Goal: Task Accomplishment & Management: Manage account settings

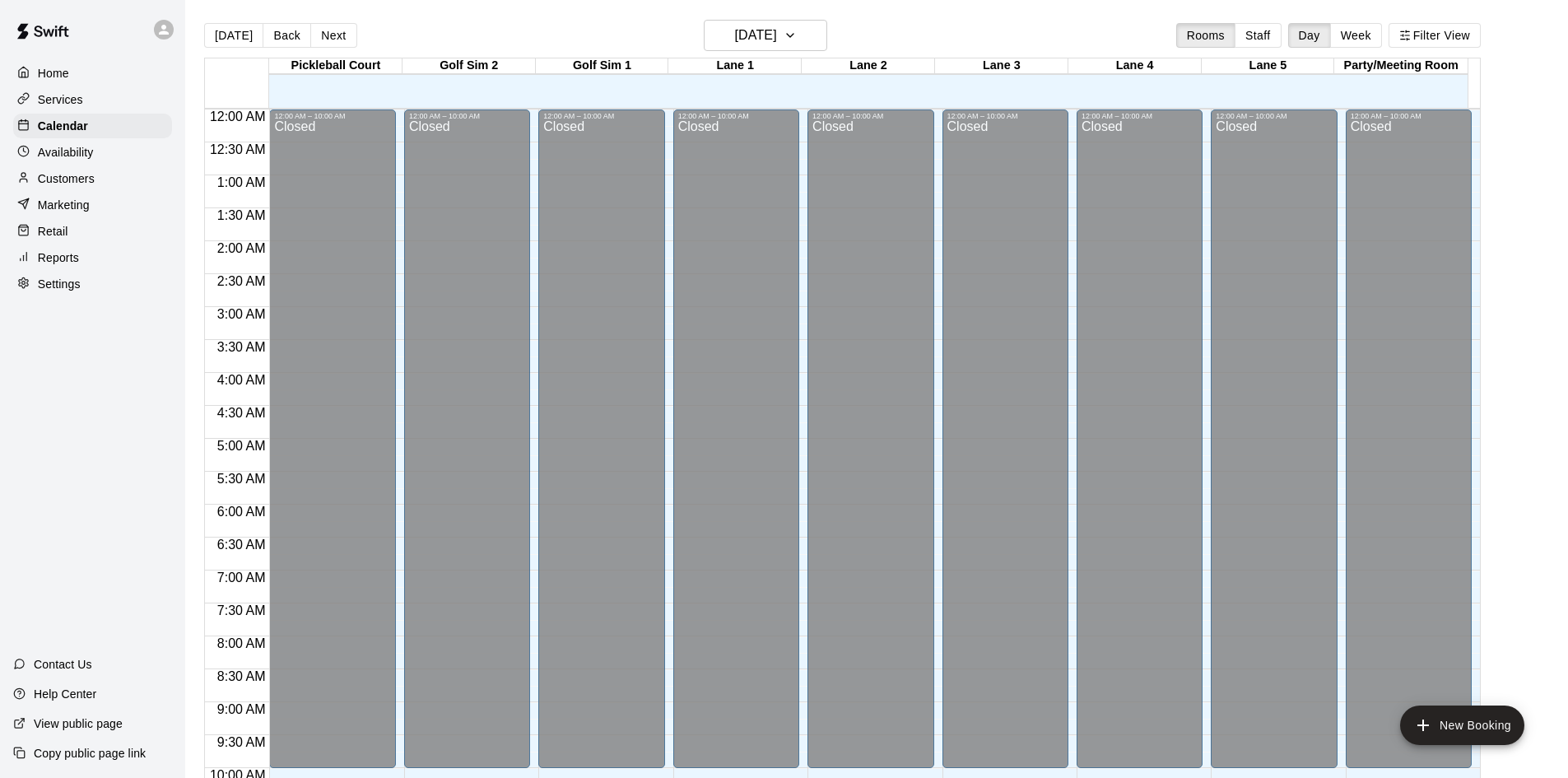
scroll to position [843, 0]
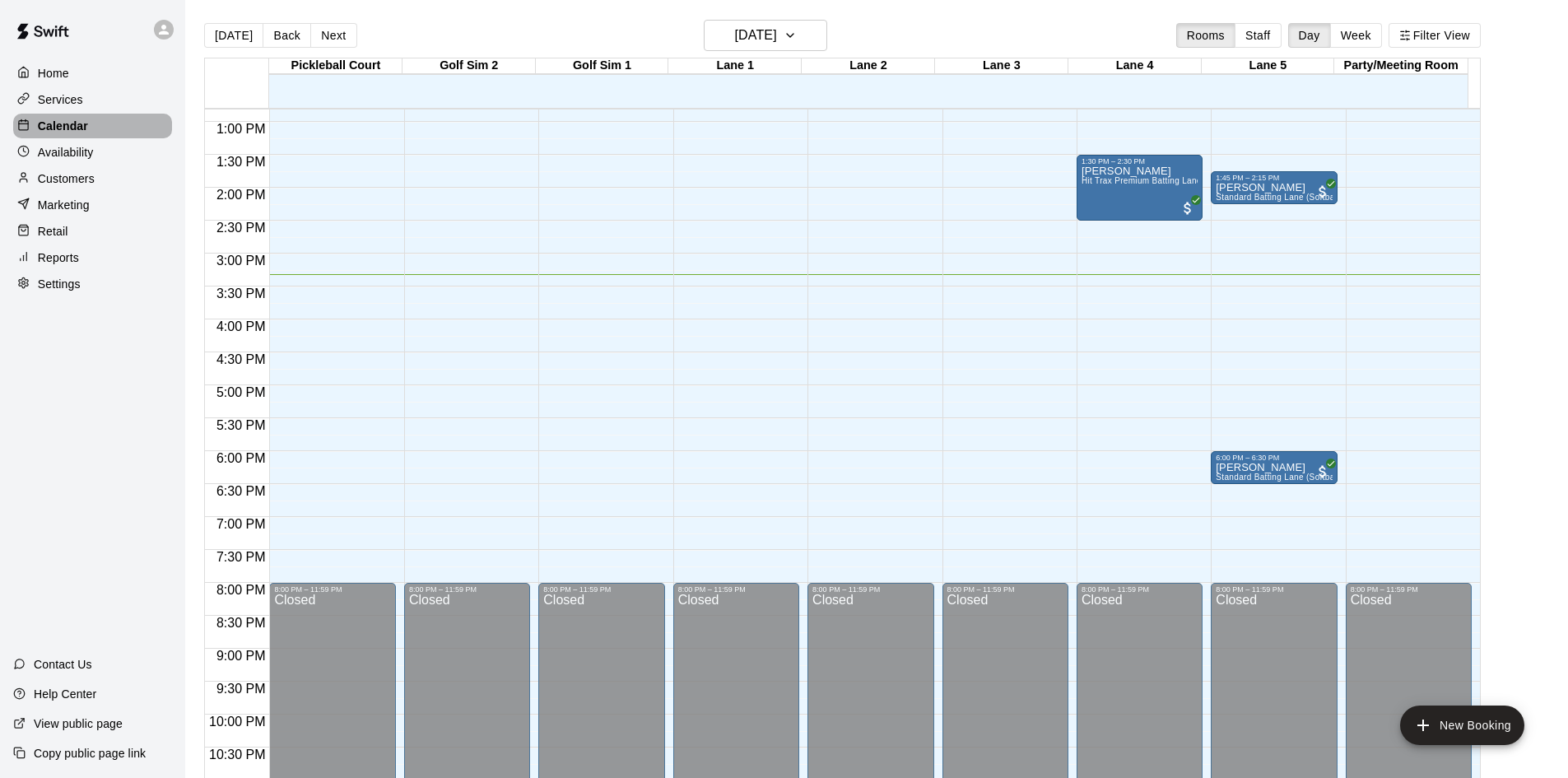
click at [77, 119] on p "Calendar" at bounding box center [62, 125] width 50 height 16
click at [30, 292] on div at bounding box center [27, 285] width 20 height 15
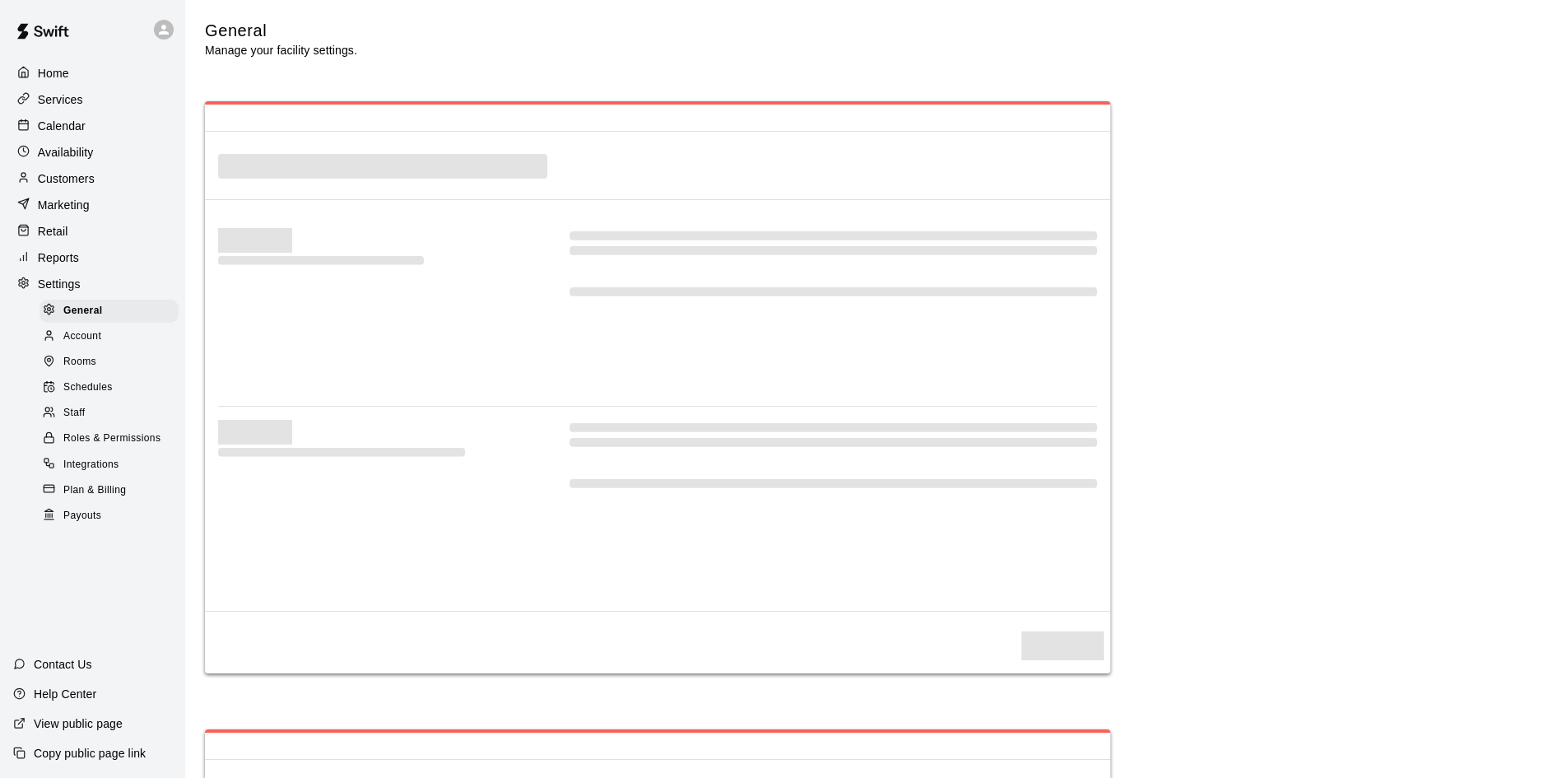
select select "**"
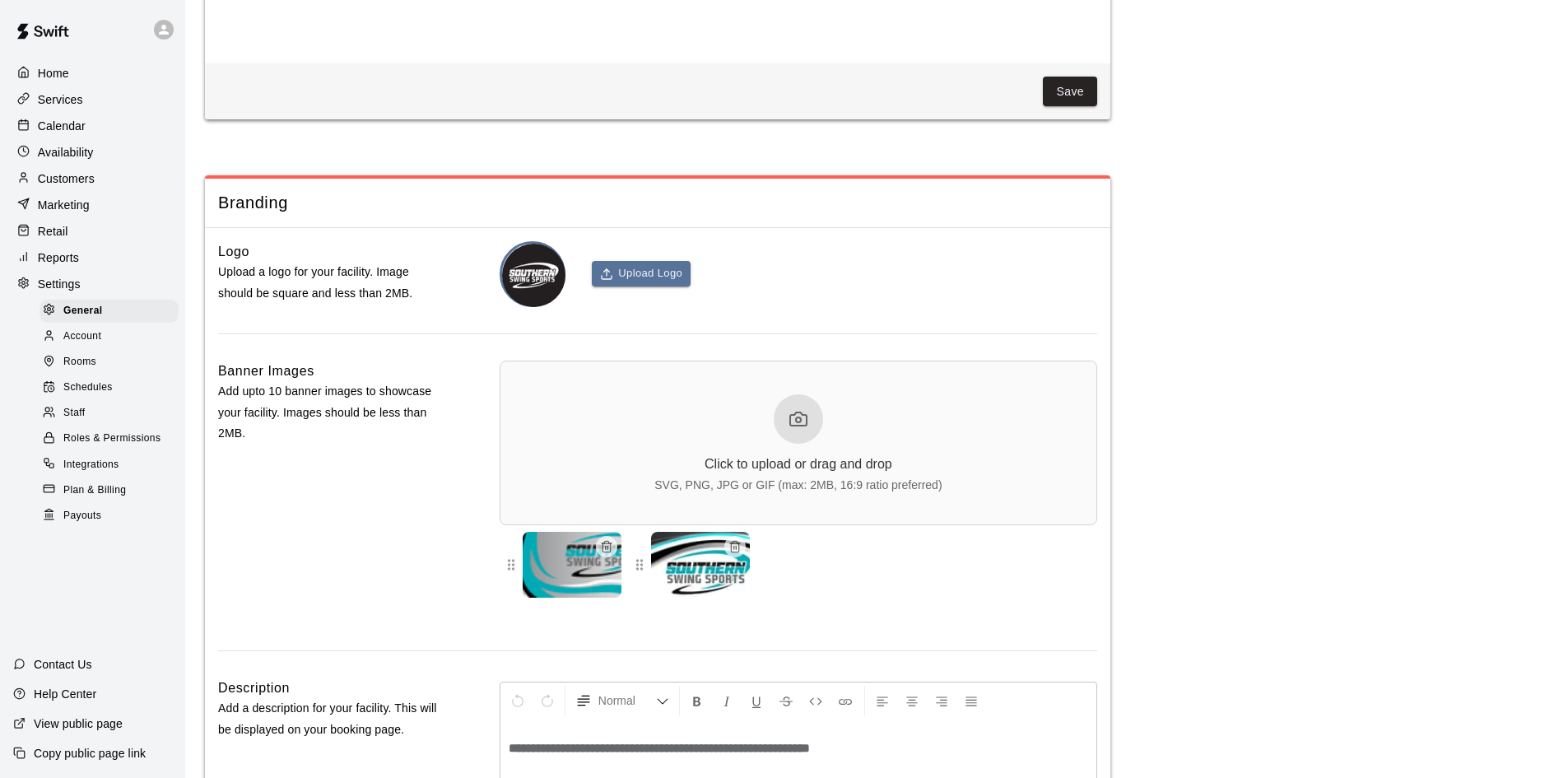
scroll to position [3592, 0]
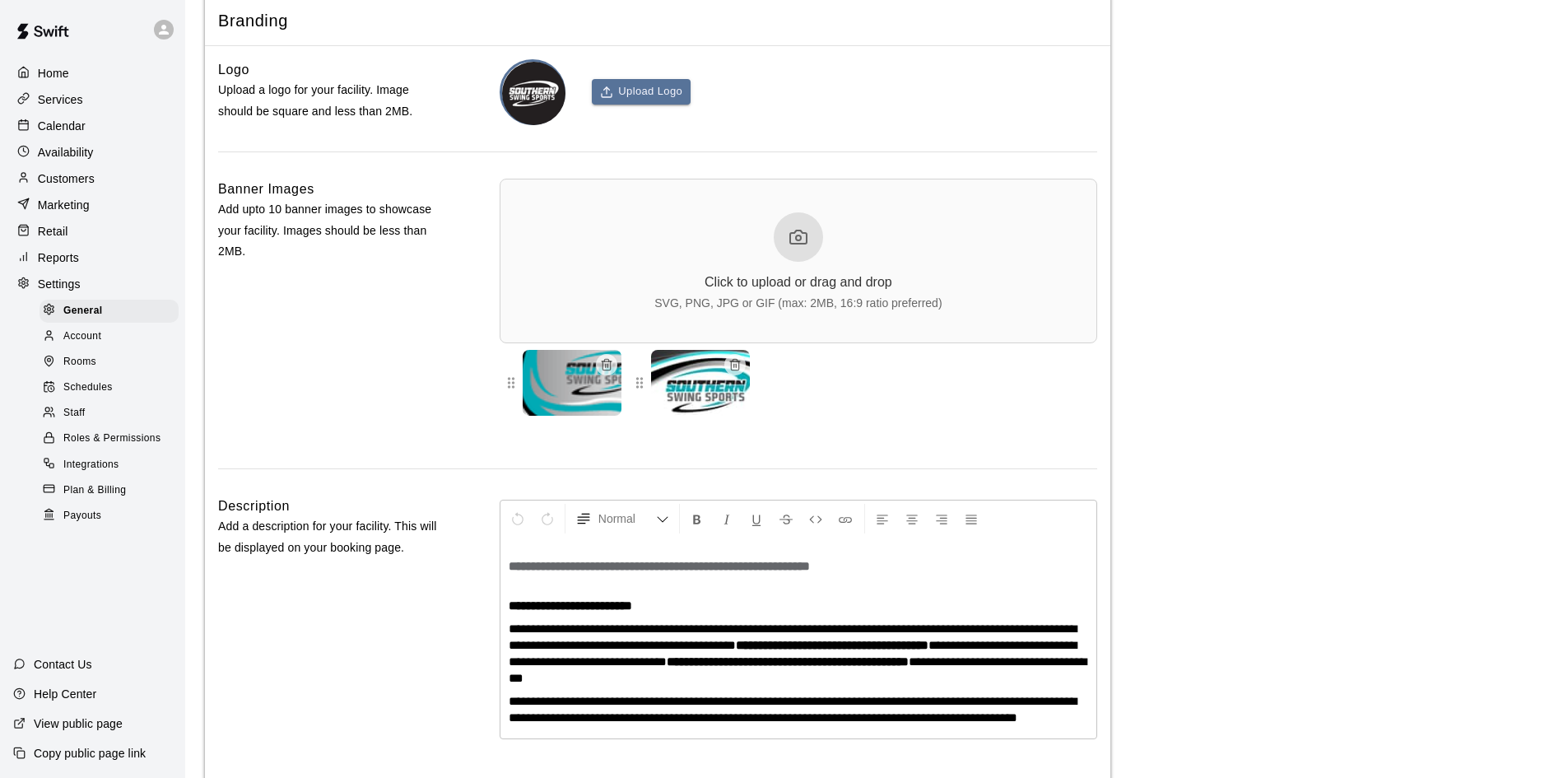
click at [795, 247] on icon at bounding box center [798, 237] width 20 height 20
click at [796, 262] on div at bounding box center [798, 237] width 49 height 49
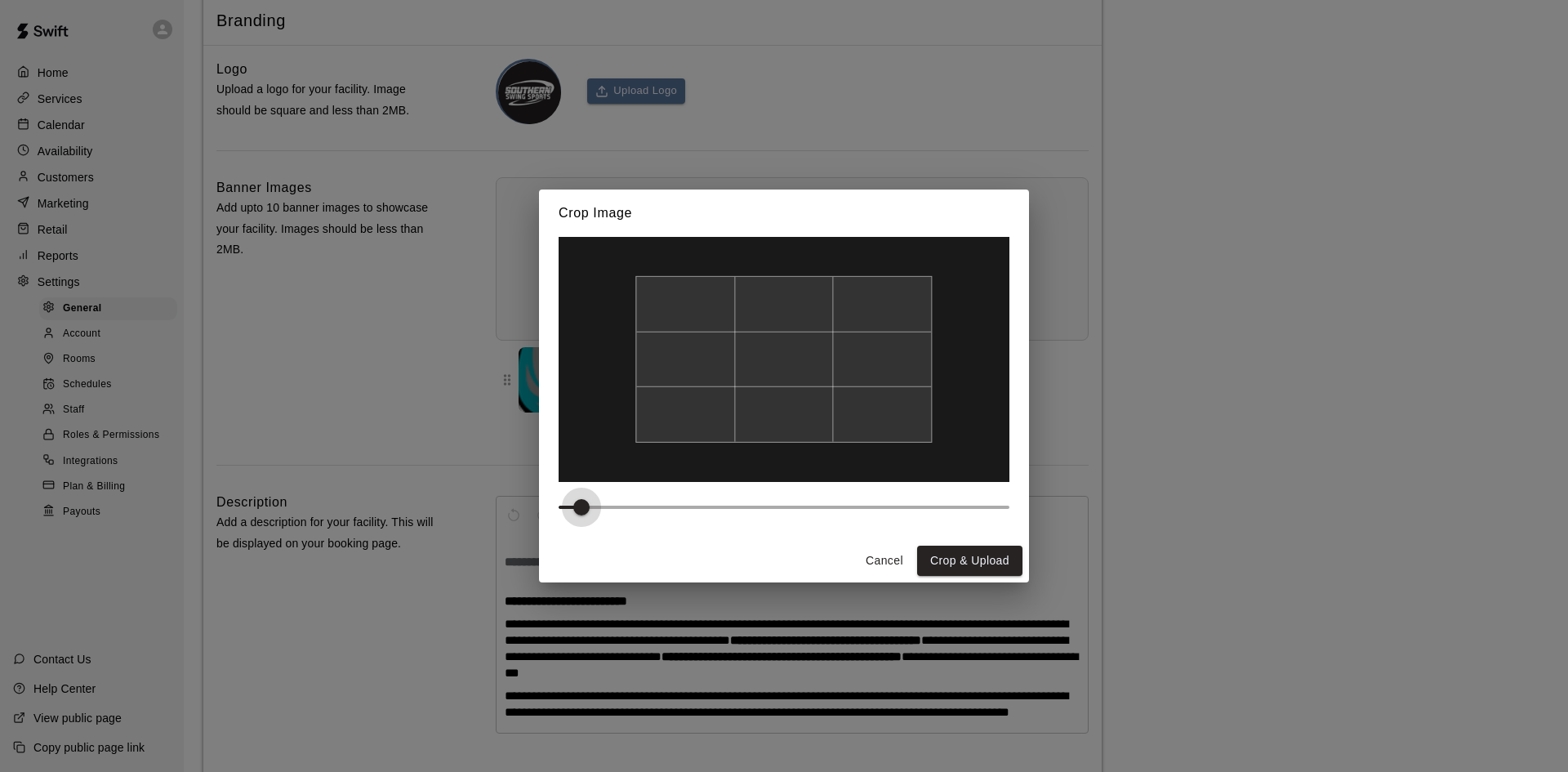
type input "*"
drag, startPoint x: 560, startPoint y: 511, endPoint x: 508, endPoint y: 503, distance: 52.6
click at [508, 503] on div "Crop Image Cancel Crop & Upload" at bounding box center [784, 386] width 1568 height 772
click at [507, 503] on div "Crop Image Cancel Crop & Upload" at bounding box center [784, 386] width 1568 height 772
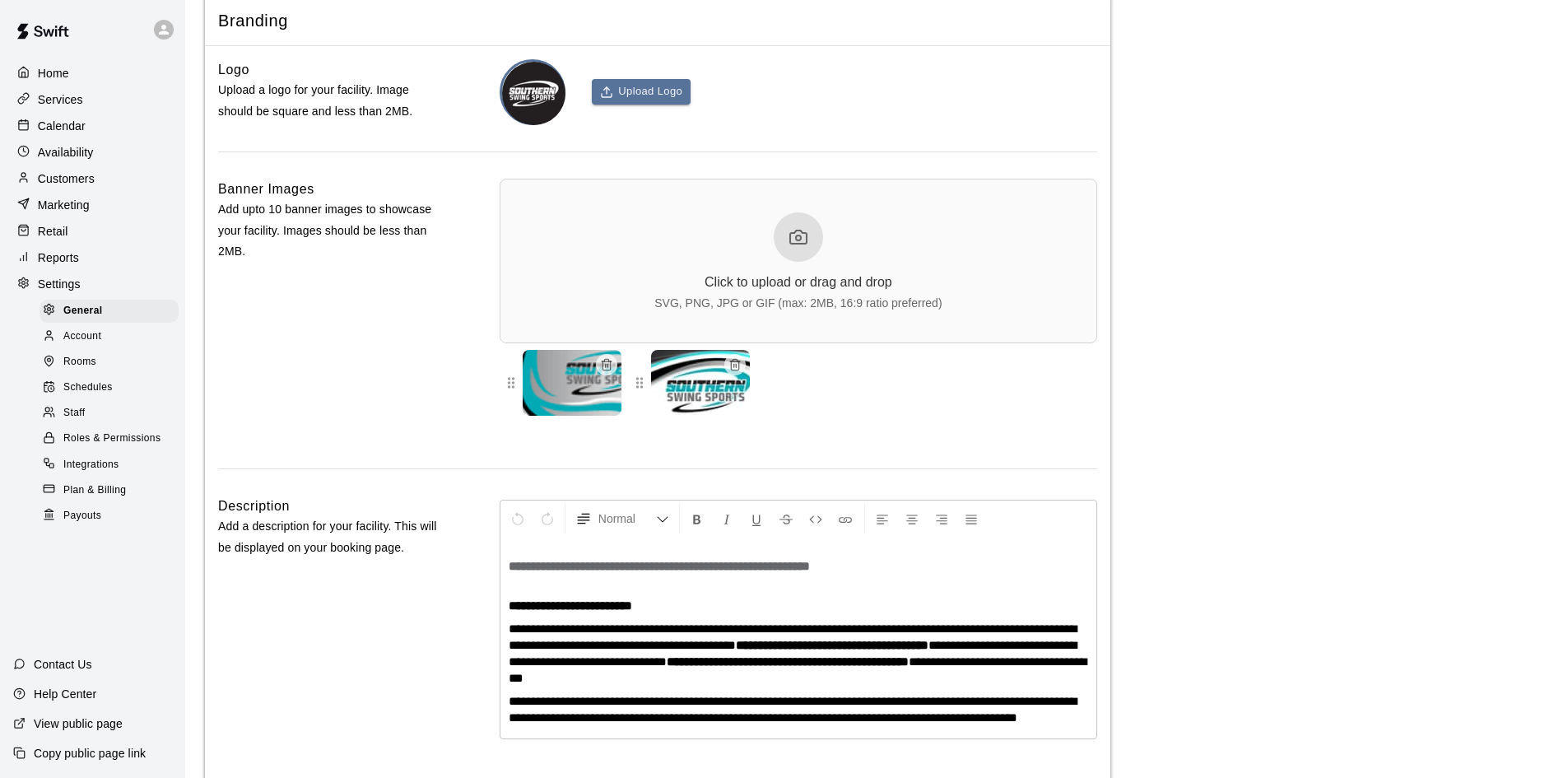
click at [814, 262] on div at bounding box center [798, 237] width 49 height 49
click at [801, 240] on circle at bounding box center [798, 238] width 5 height 5
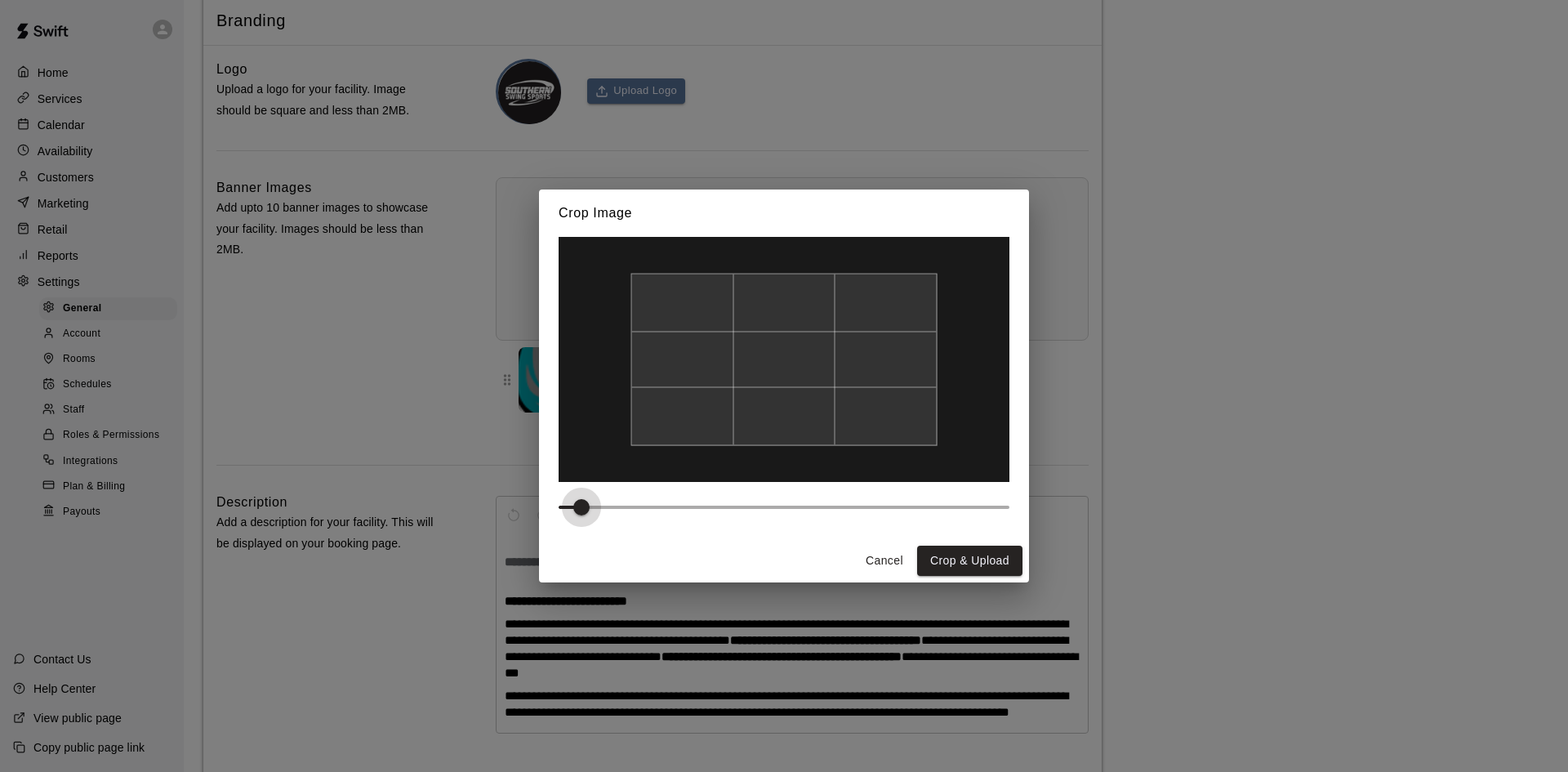
drag, startPoint x: 559, startPoint y: 508, endPoint x: 592, endPoint y: 501, distance: 33.7
click at [590, 501] on span at bounding box center [581, 507] width 16 height 16
click at [598, 506] on span at bounding box center [784, 508] width 451 height 25
type input "***"
click at [596, 506] on span at bounding box center [603, 507] width 16 height 16
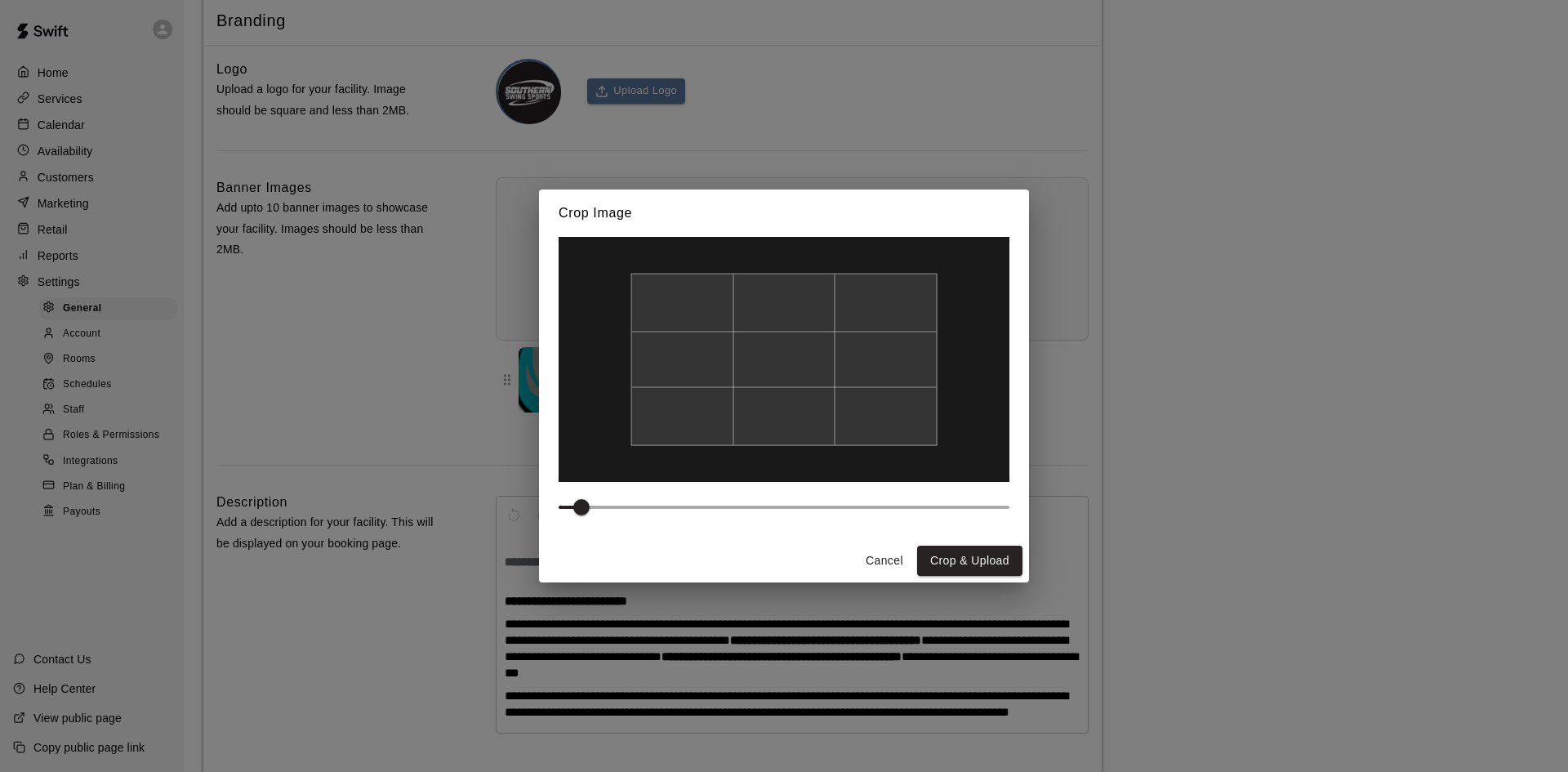
click at [762, 445] on div at bounding box center [784, 359] width 451 height 245
click at [952, 553] on button "Crop & Upload" at bounding box center [970, 561] width 105 height 31
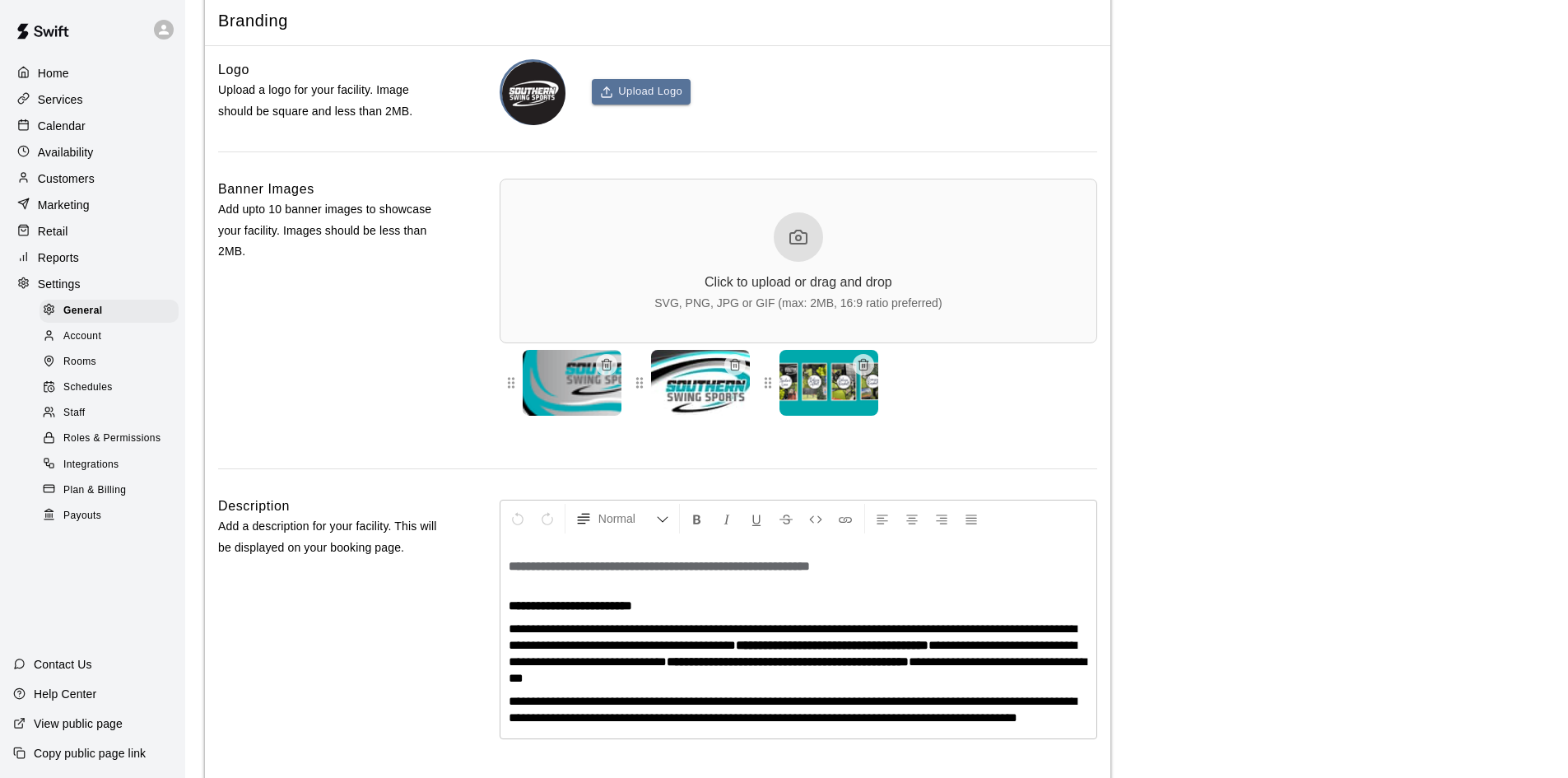
click at [808, 247] on icon at bounding box center [798, 237] width 20 height 20
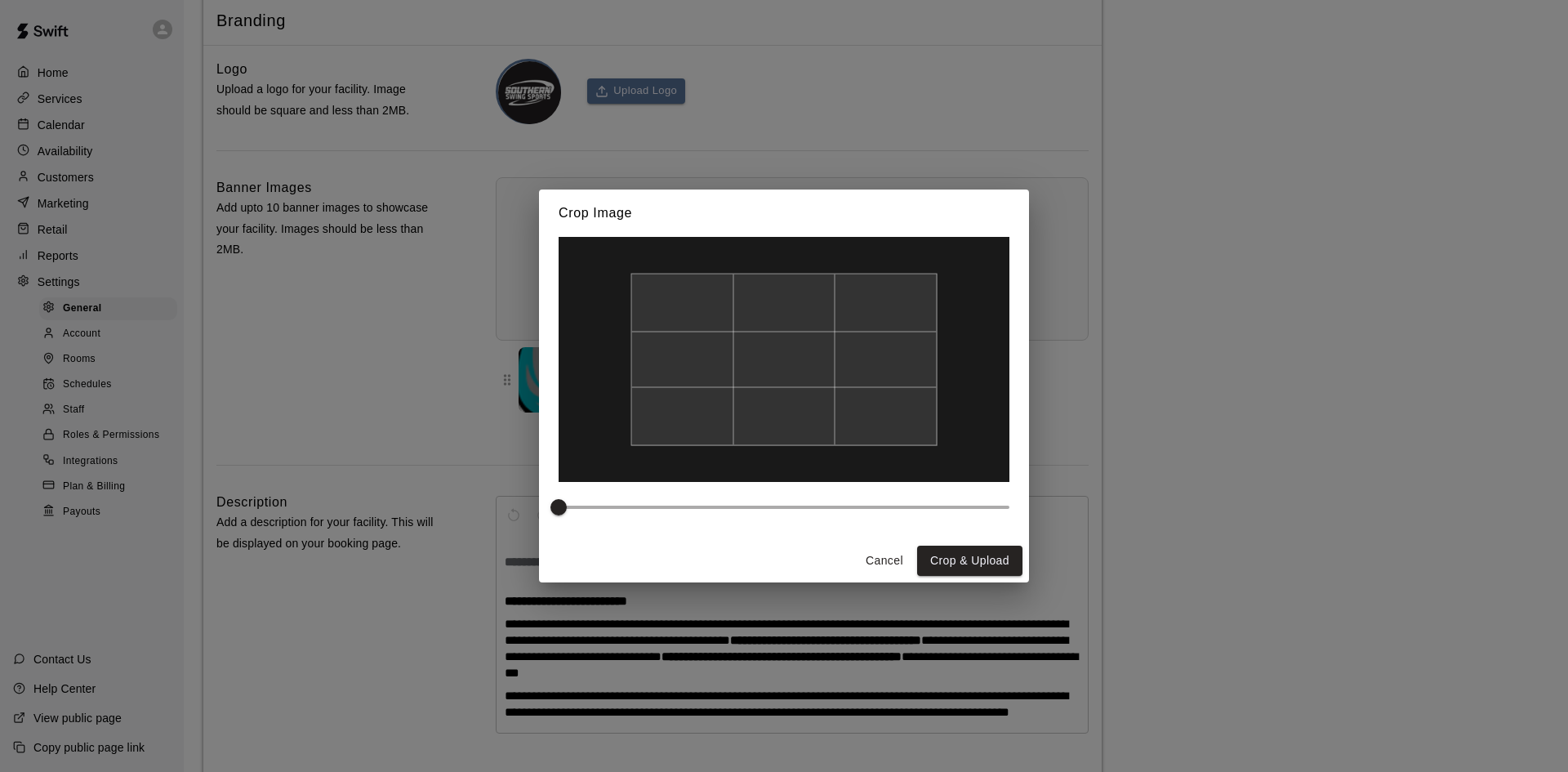
type input "***"
click at [575, 504] on span at bounding box center [784, 508] width 451 height 25
click at [1001, 565] on button "Crop & Upload" at bounding box center [970, 561] width 105 height 31
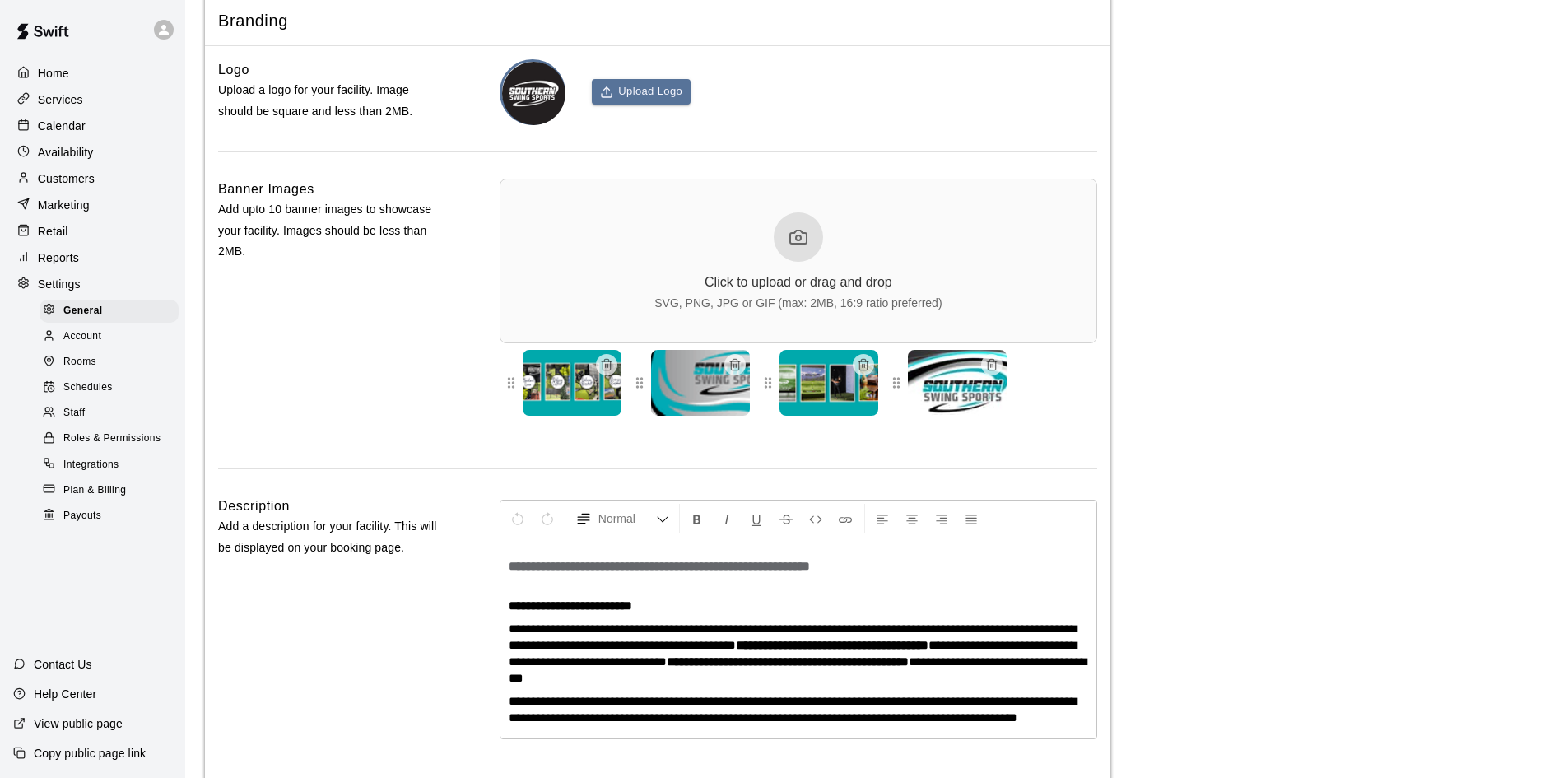
click at [814, 262] on div at bounding box center [798, 237] width 49 height 49
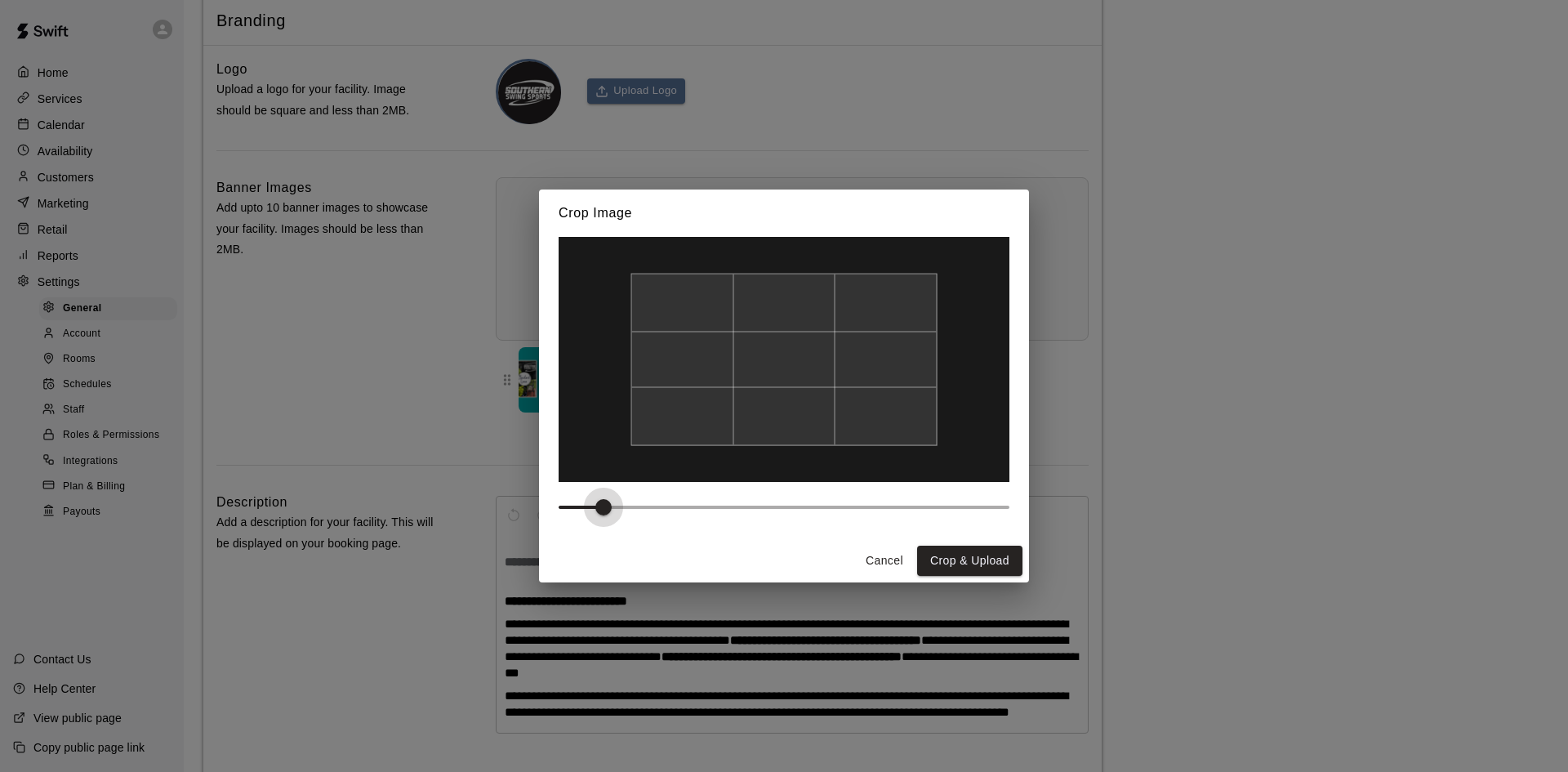
click at [603, 506] on span at bounding box center [784, 508] width 451 height 25
type input "***"
click at [584, 507] on span at bounding box center [784, 508] width 451 height 25
click at [596, 507] on span at bounding box center [603, 507] width 16 height 16
click at [971, 569] on button "Crop & Upload" at bounding box center [970, 561] width 105 height 31
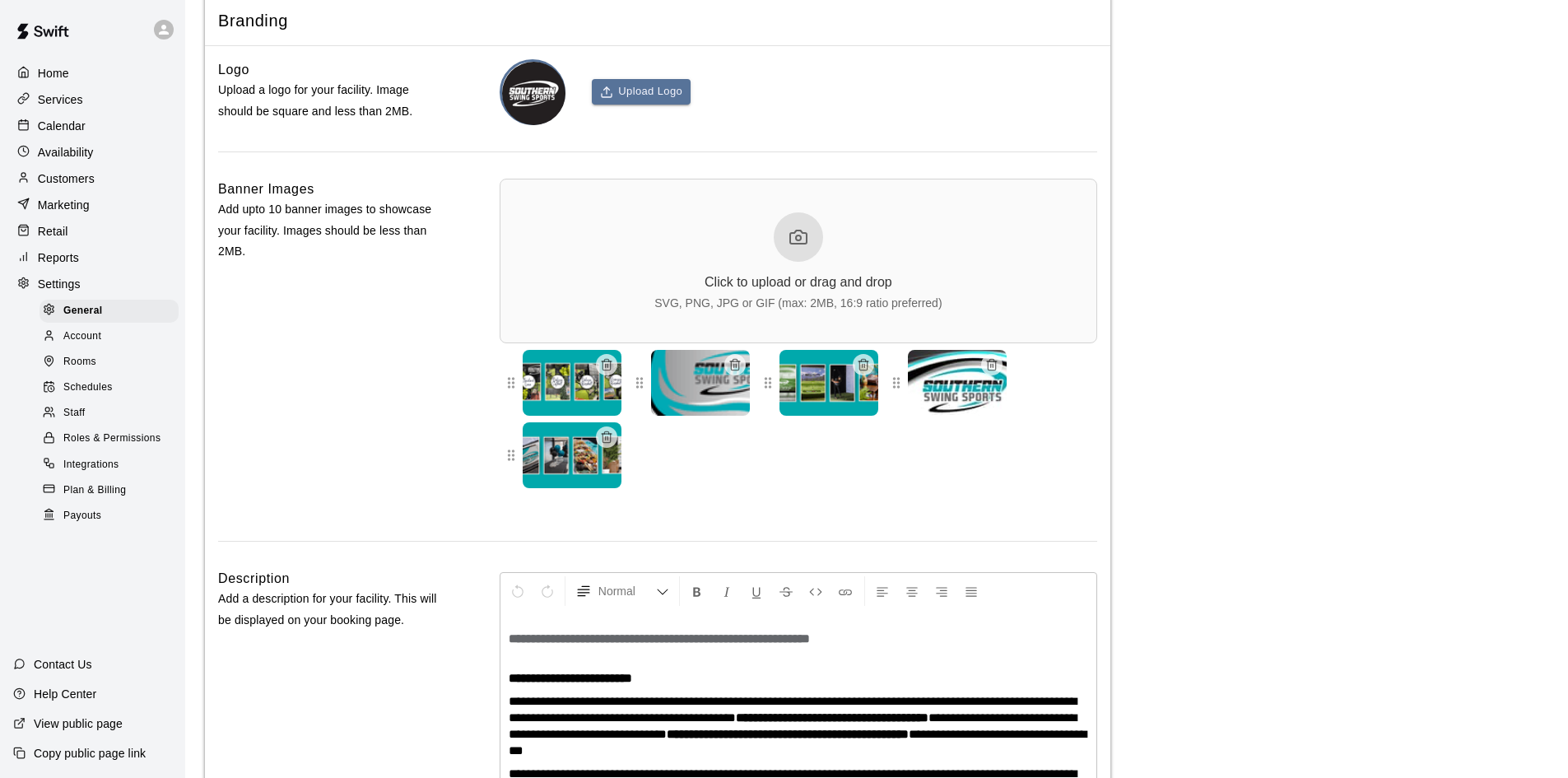
scroll to position [3839, 0]
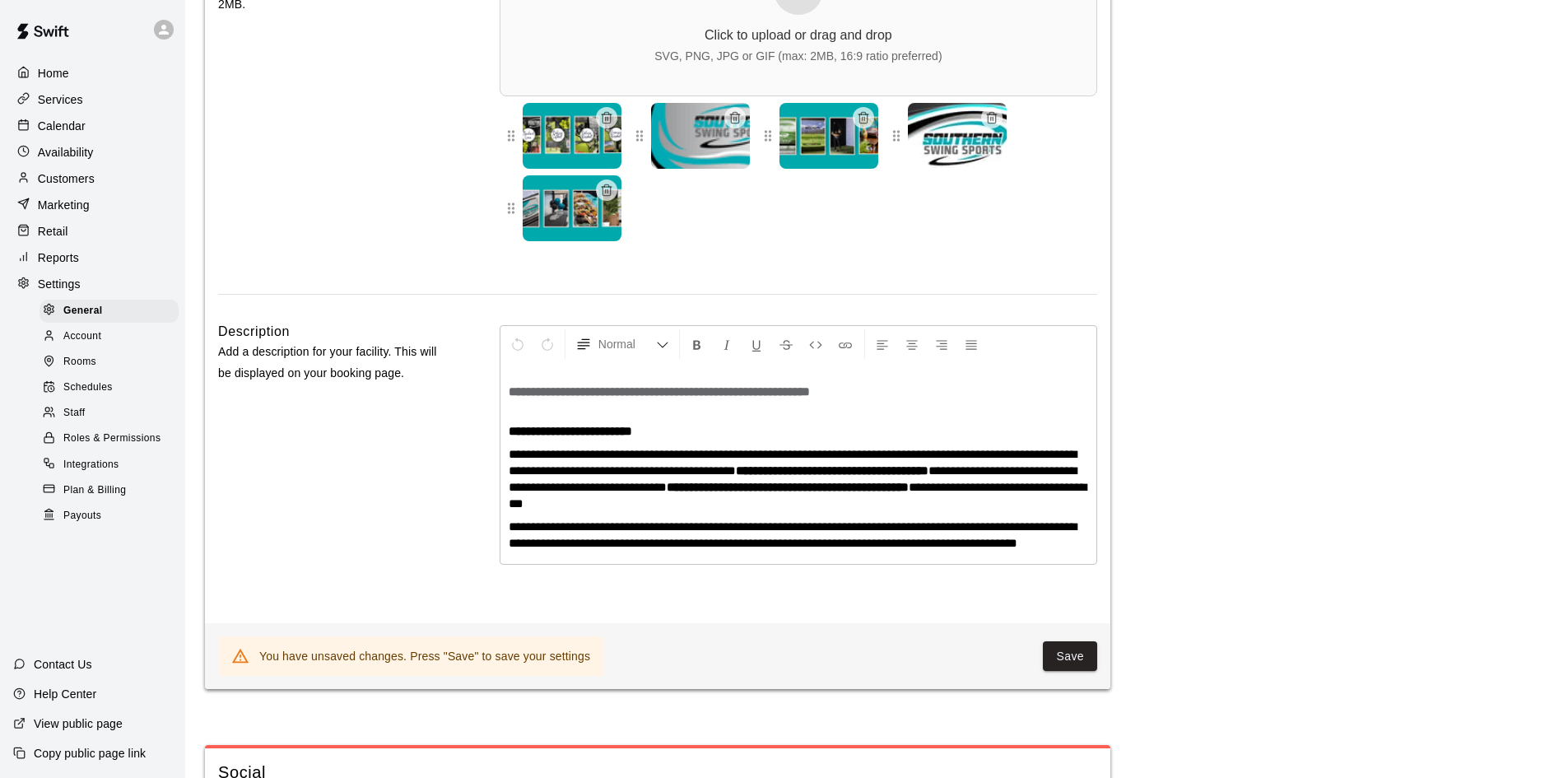
click at [1069, 689] on div "You have unsaved changes. Press "Save" to save your settings Save" at bounding box center [658, 656] width 906 height 65
click at [1070, 689] on div "You have unsaved changes. Press "Save" to save your settings Save" at bounding box center [658, 656] width 906 height 65
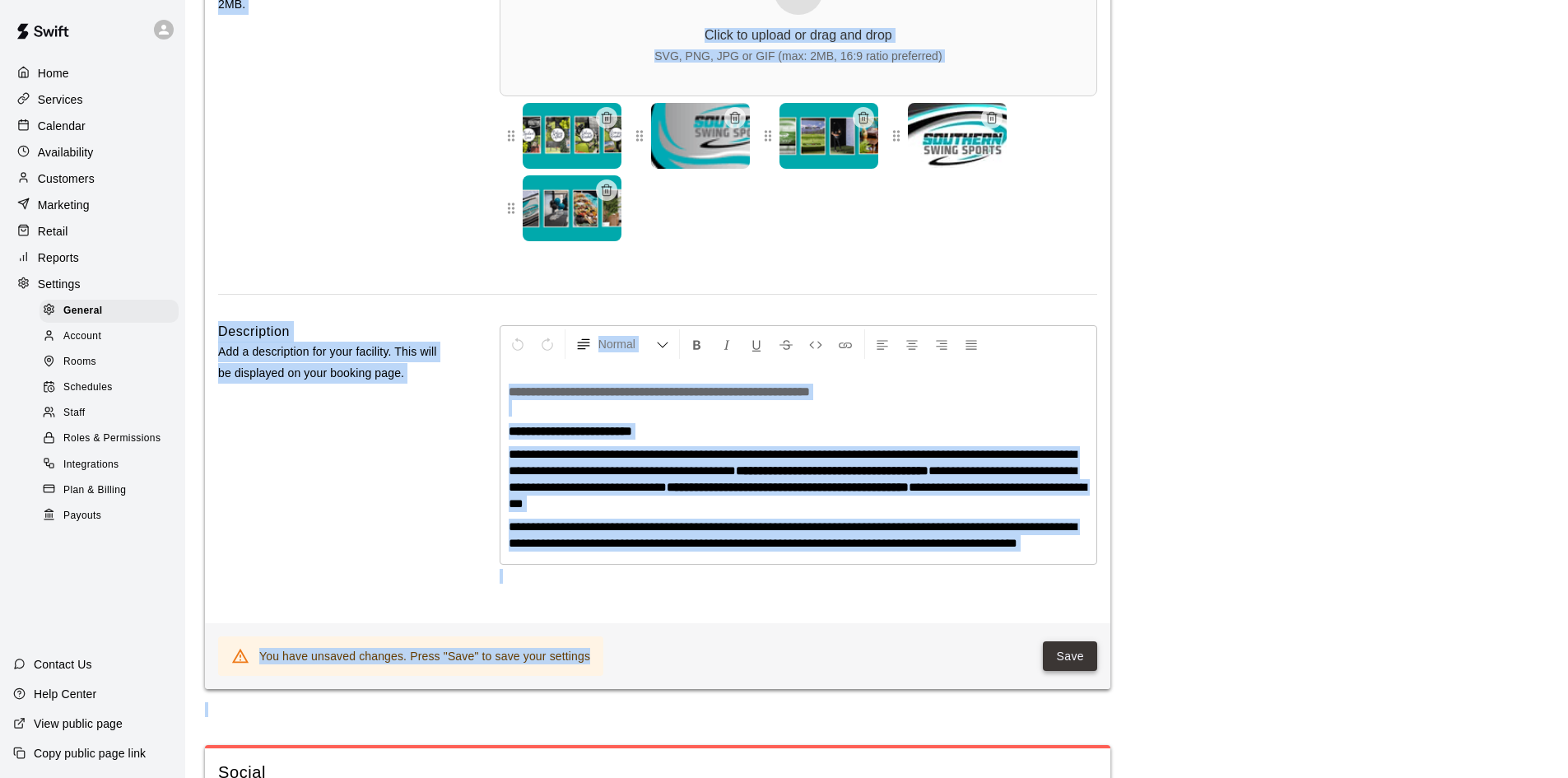
click at [1078, 671] on button "Save" at bounding box center [1070, 657] width 54 height 31
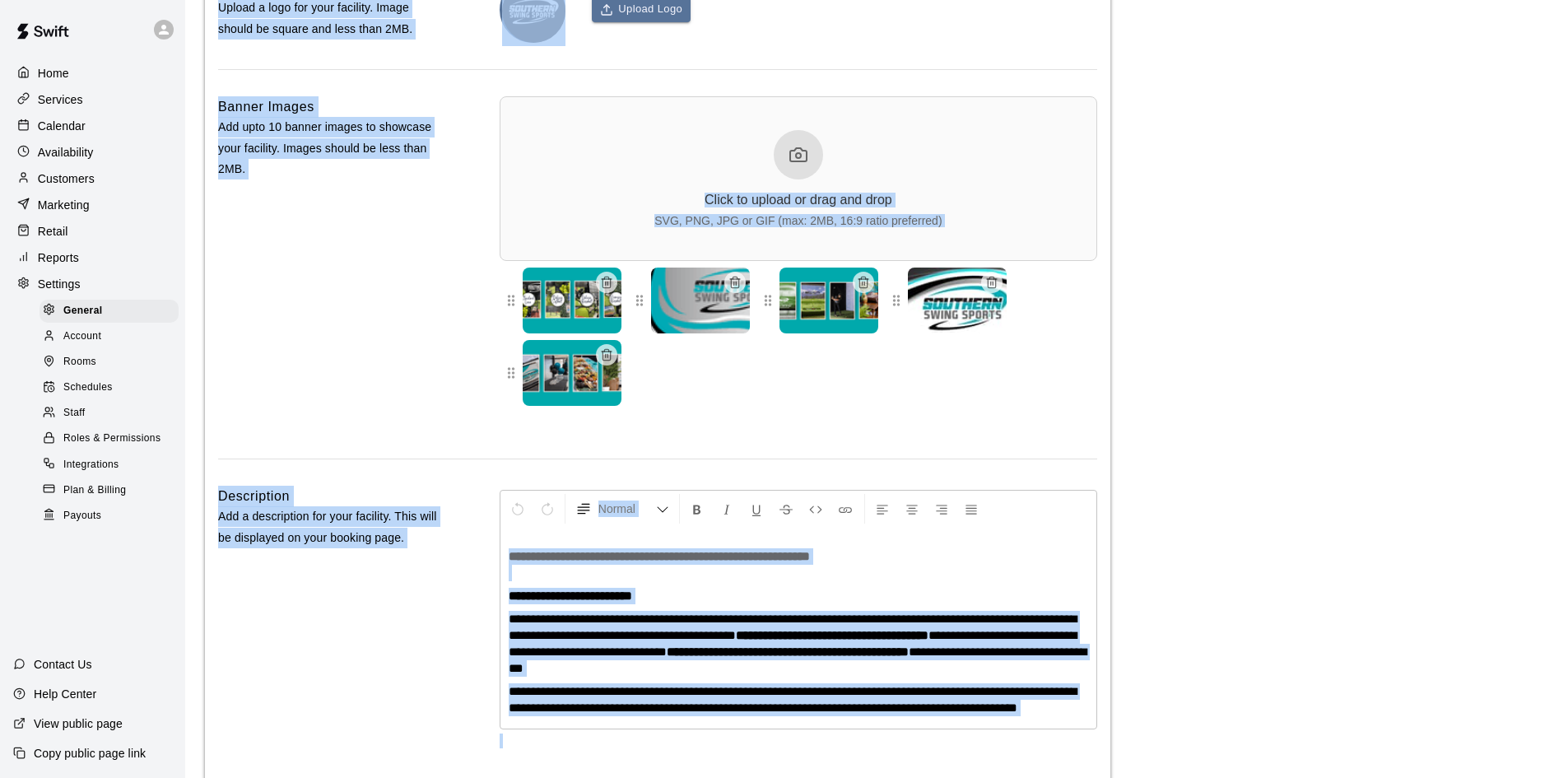
scroll to position [3592, 0]
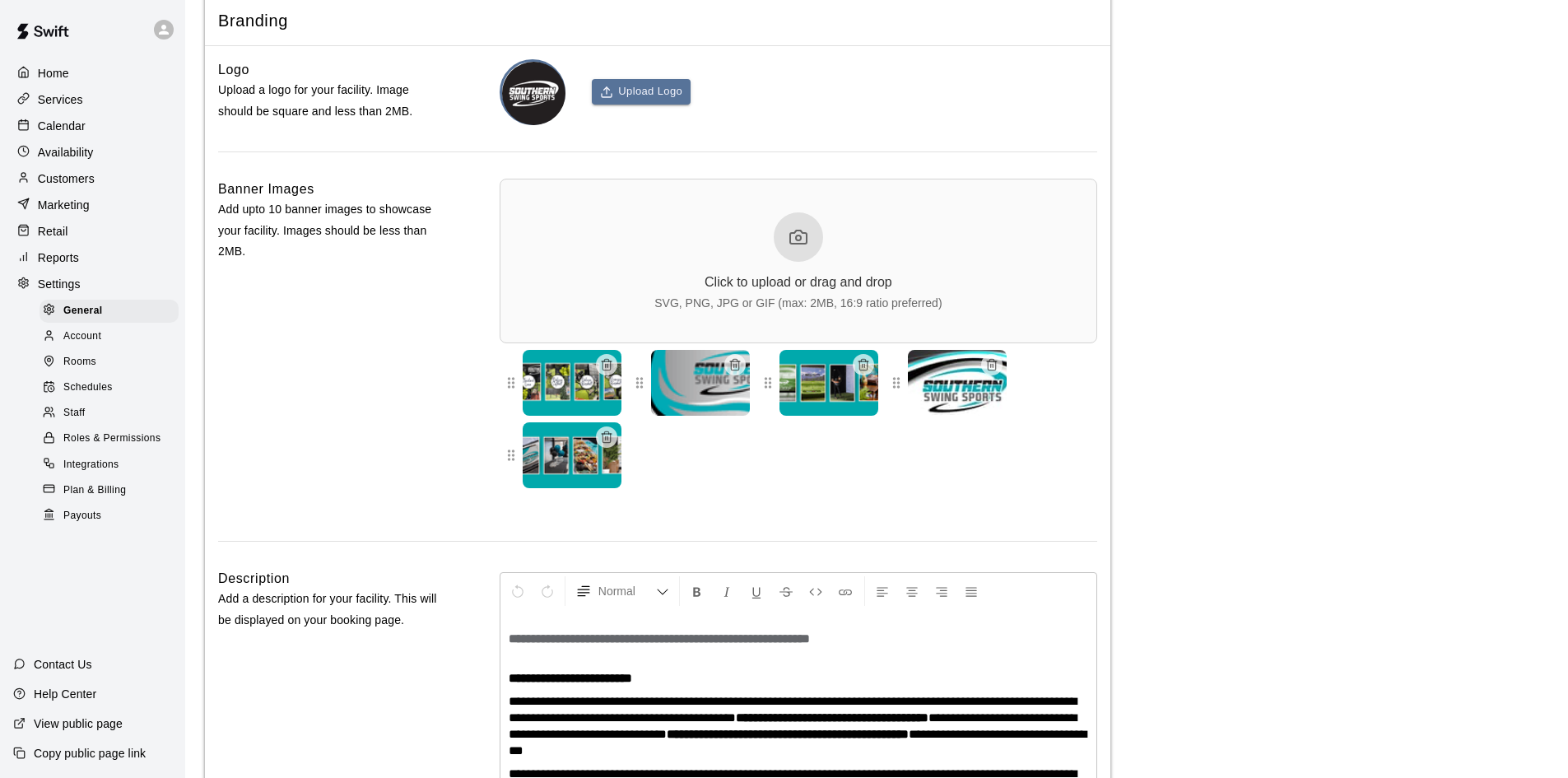
click at [803, 243] on icon at bounding box center [798, 238] width 16 height 13
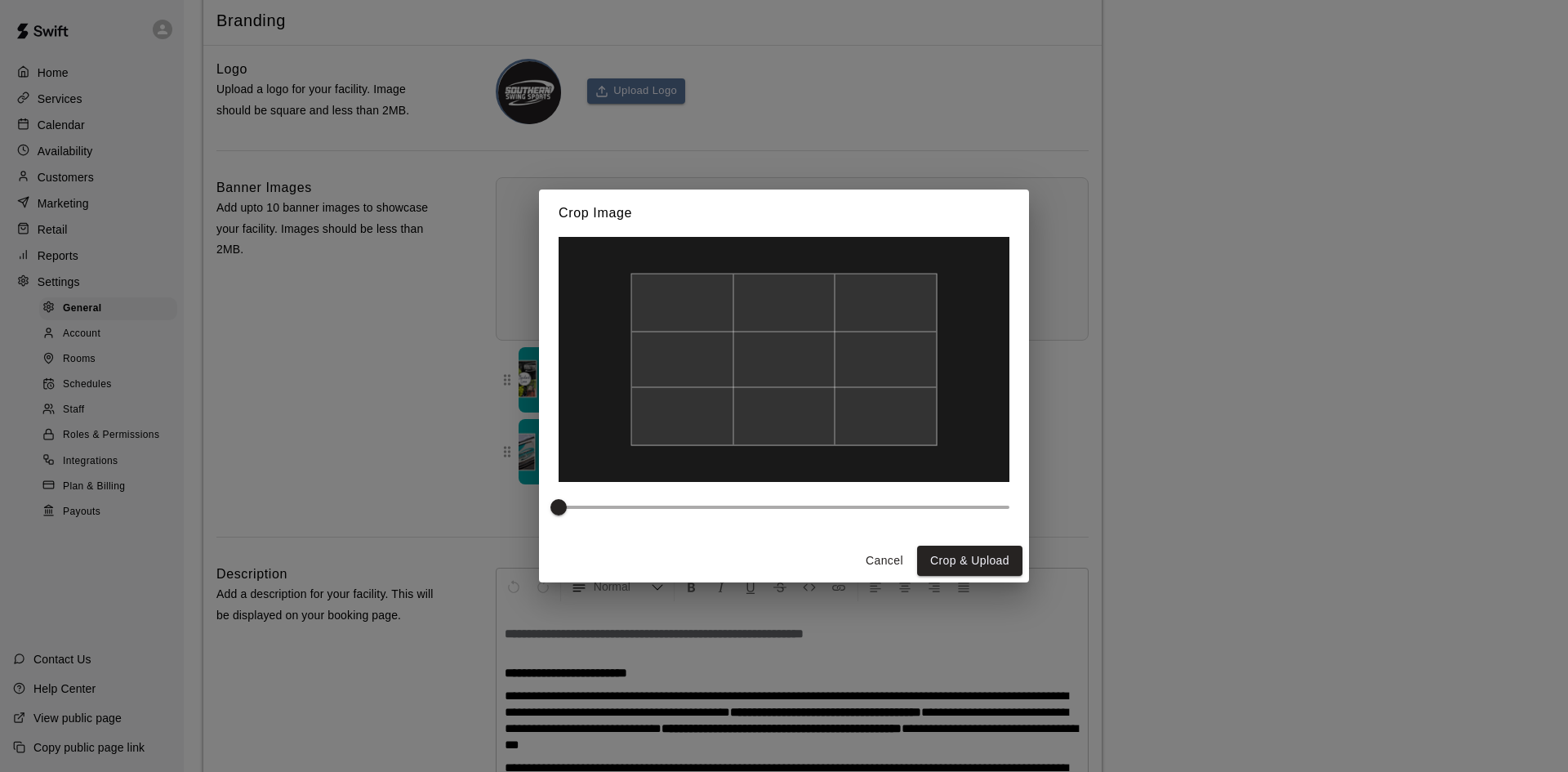
click at [567, 507] on span at bounding box center [558, 507] width 16 height 16
click at [575, 506] on span at bounding box center [581, 507] width 16 height 16
click at [597, 506] on span at bounding box center [603, 507] width 16 height 16
type input "***"
click at [596, 508] on span at bounding box center [603, 507] width 16 height 16
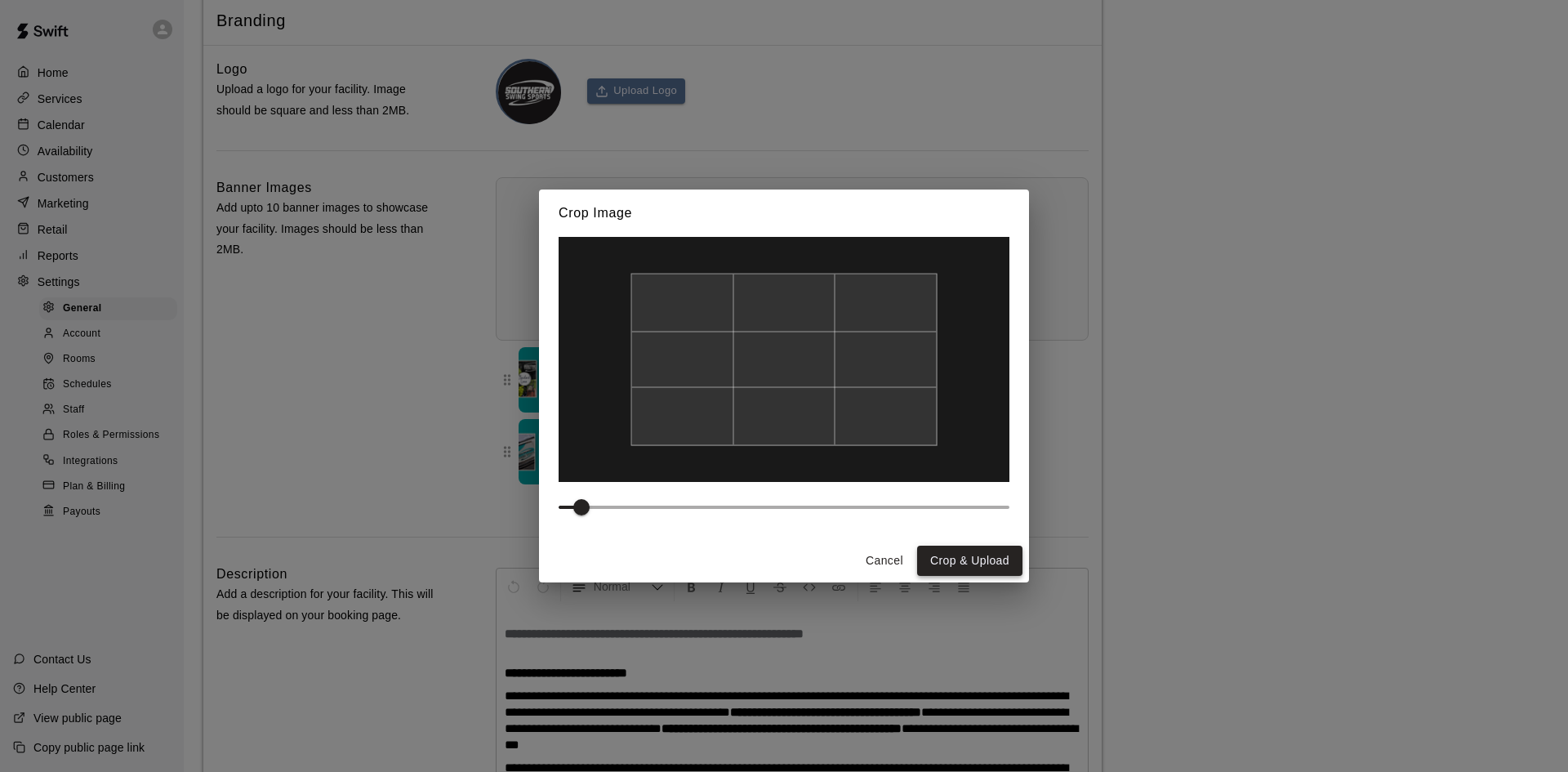
click at [983, 566] on button "Crop & Upload" at bounding box center [970, 561] width 105 height 31
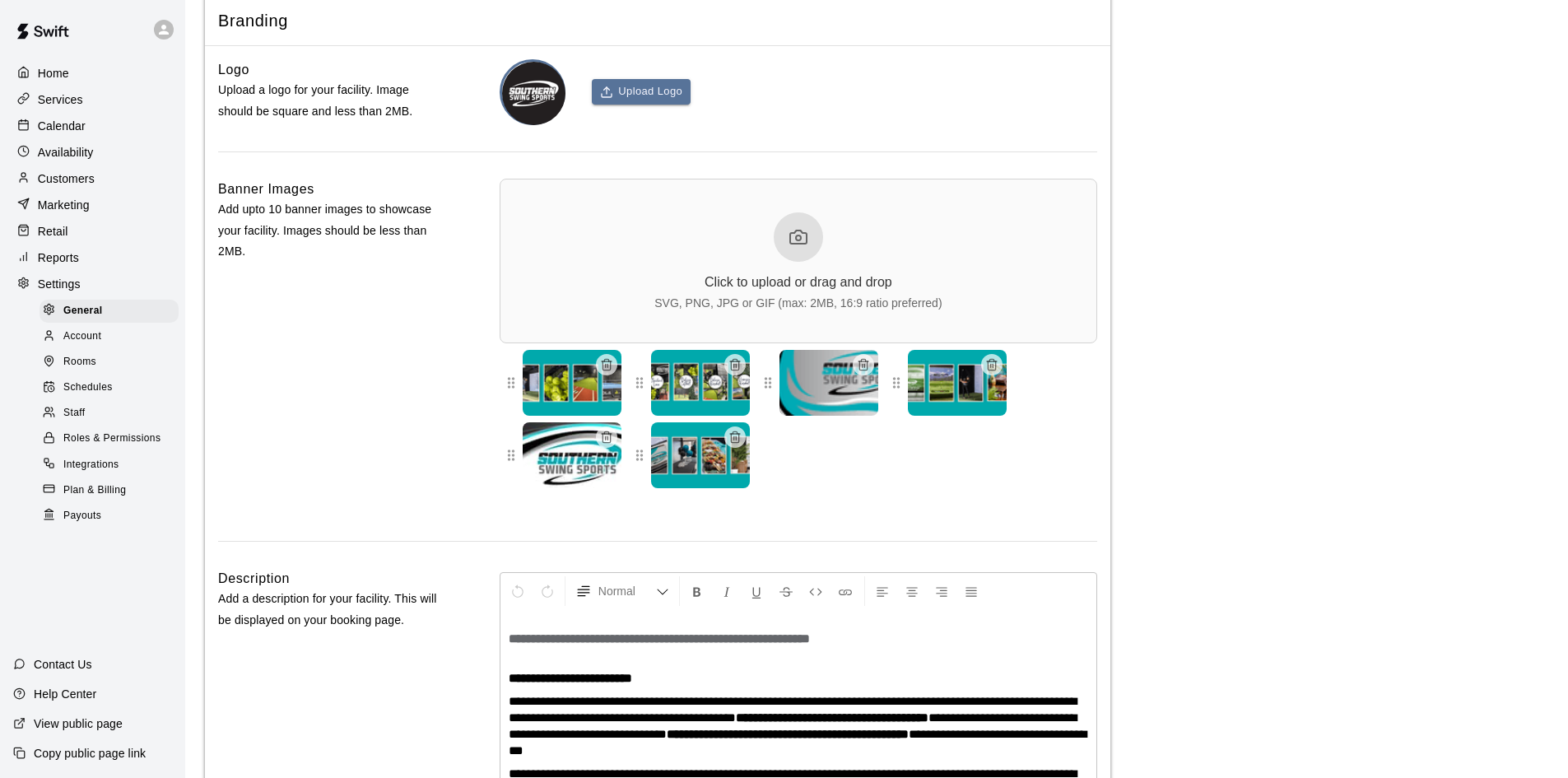
scroll to position [3922, 0]
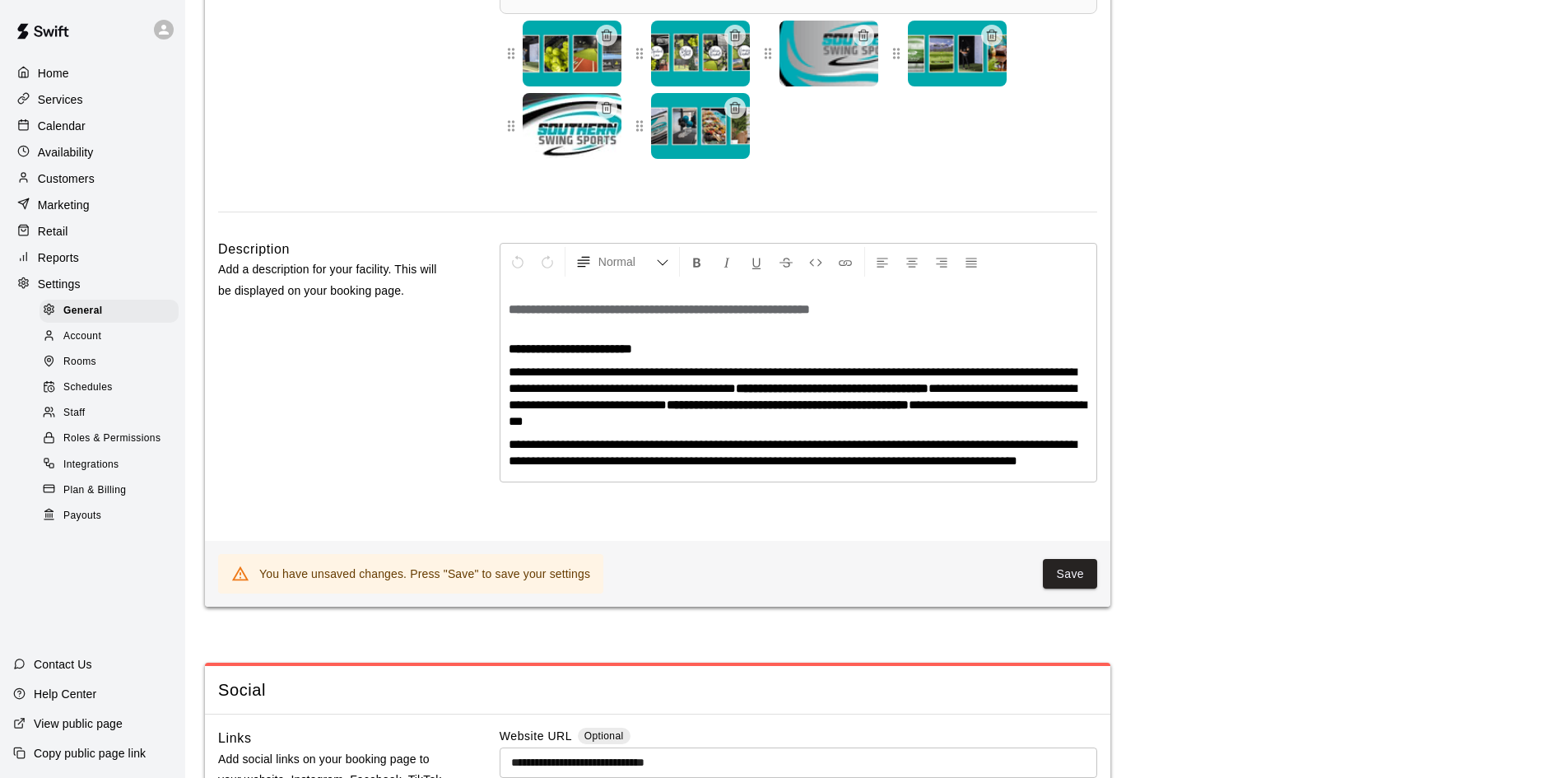
click at [520, 335] on p at bounding box center [798, 325] width 580 height 16
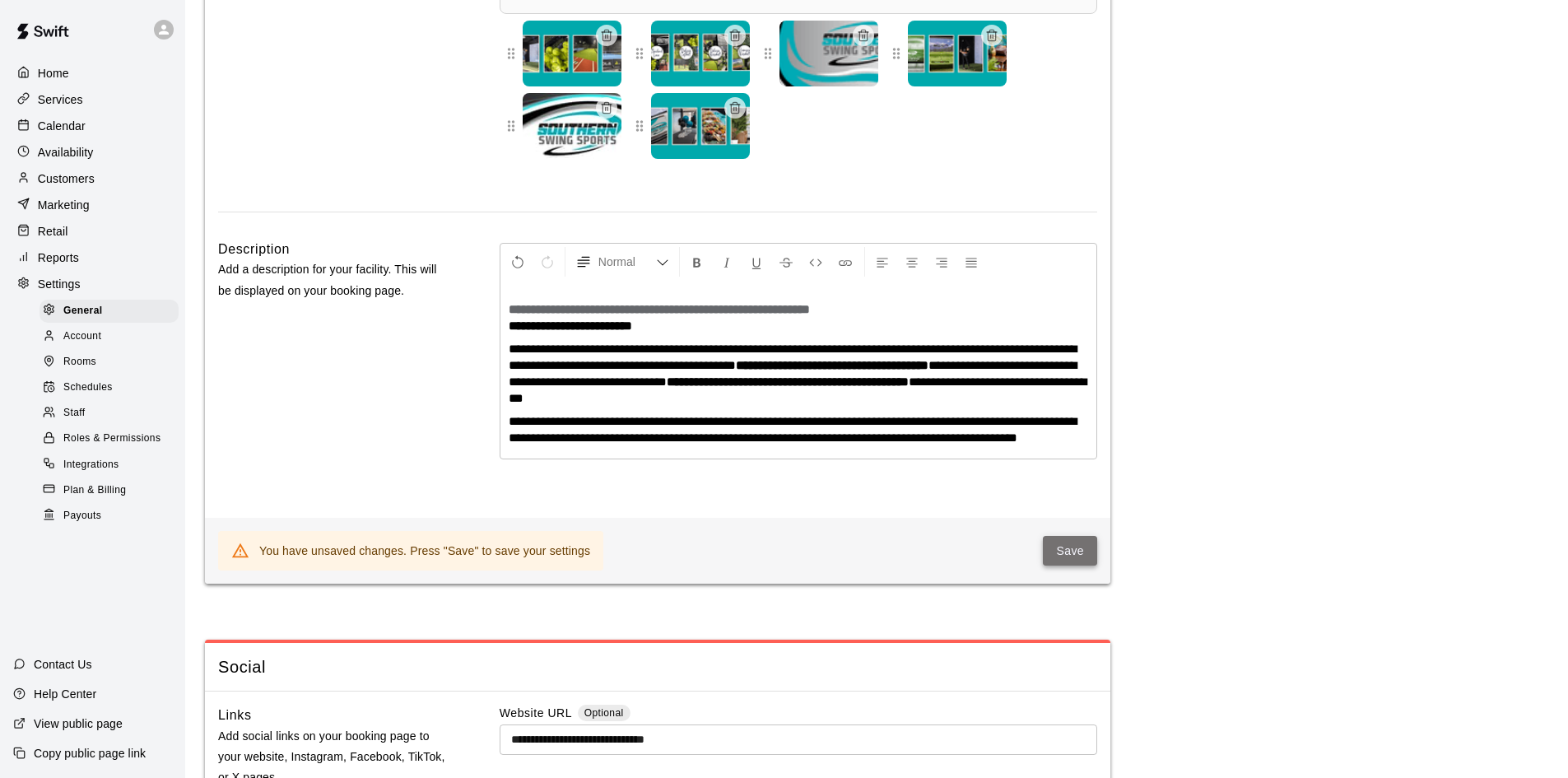
click at [1068, 566] on button "Save" at bounding box center [1070, 551] width 54 height 31
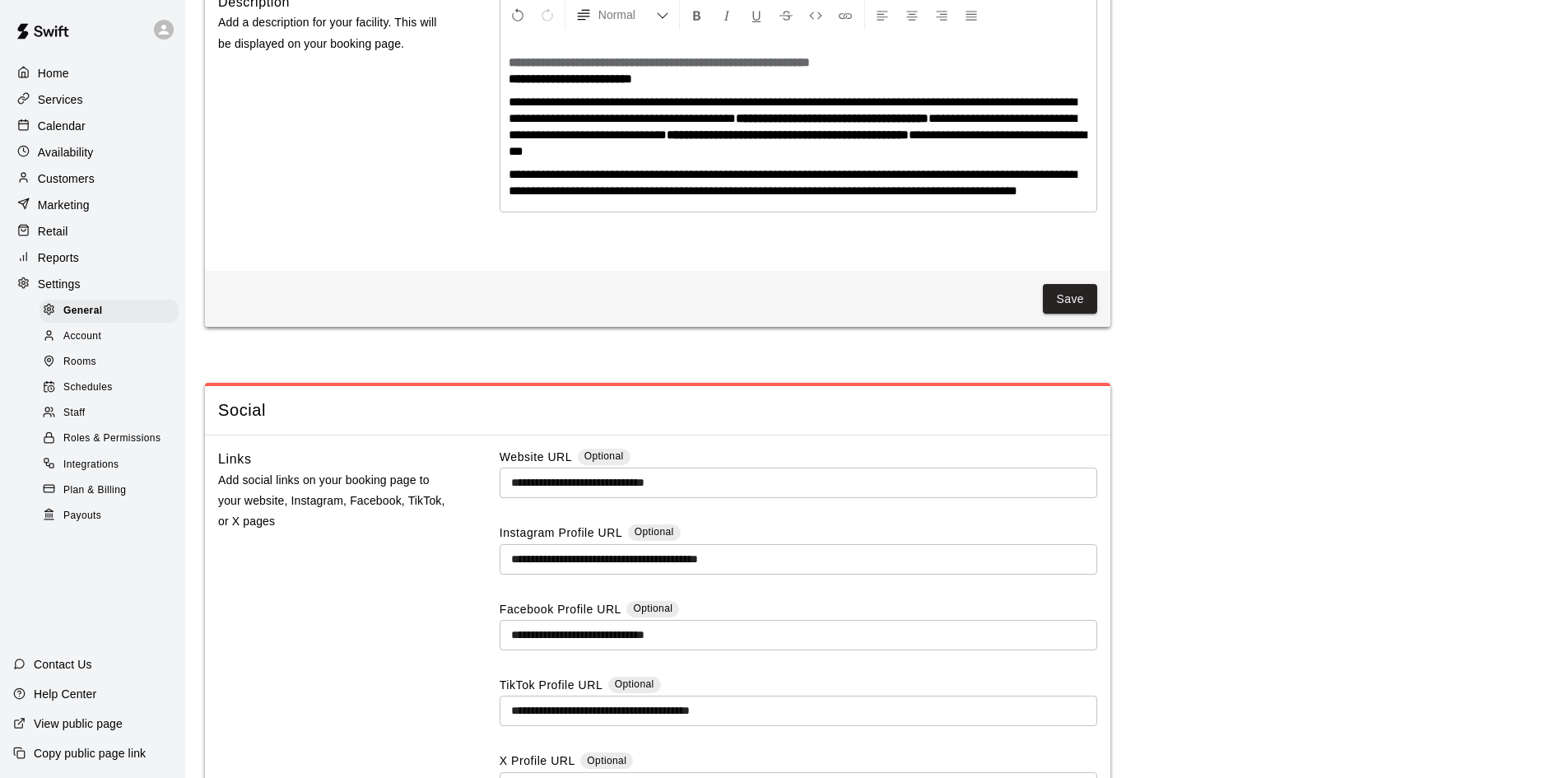
scroll to position [3675, 0]
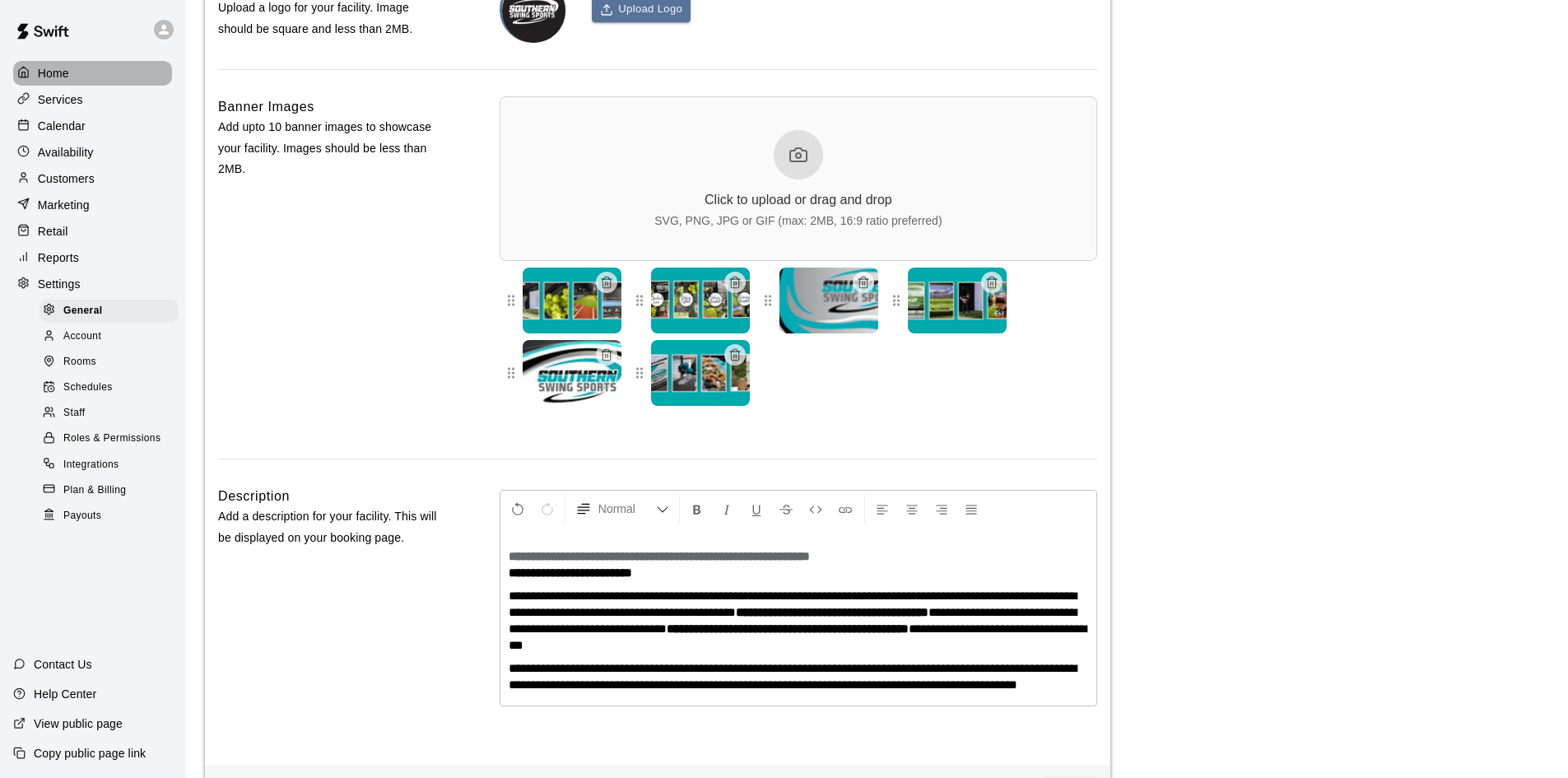
click at [37, 75] on div at bounding box center [27, 73] width 20 height 15
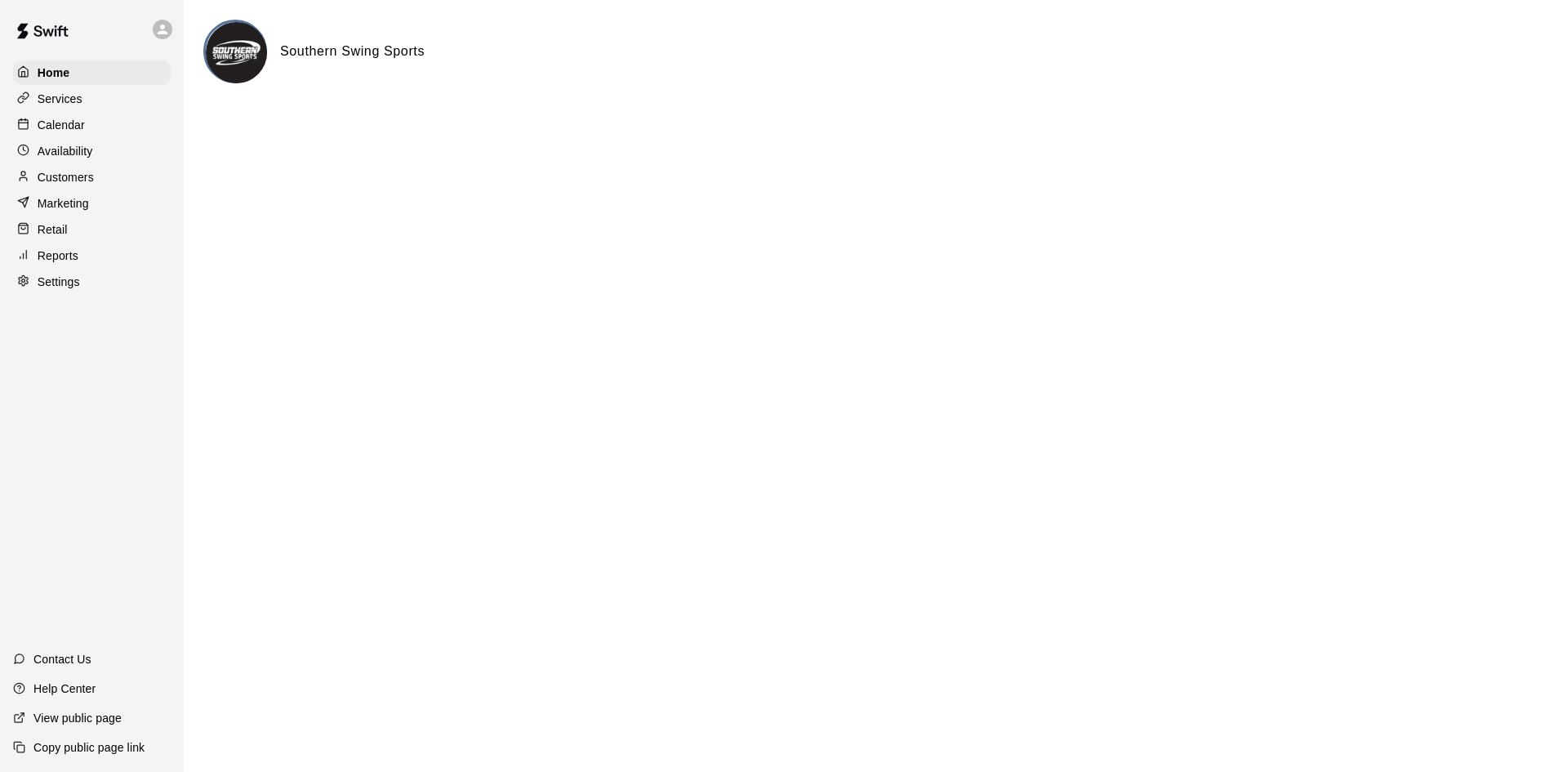
click at [57, 129] on p "Calendar" at bounding box center [61, 124] width 48 height 16
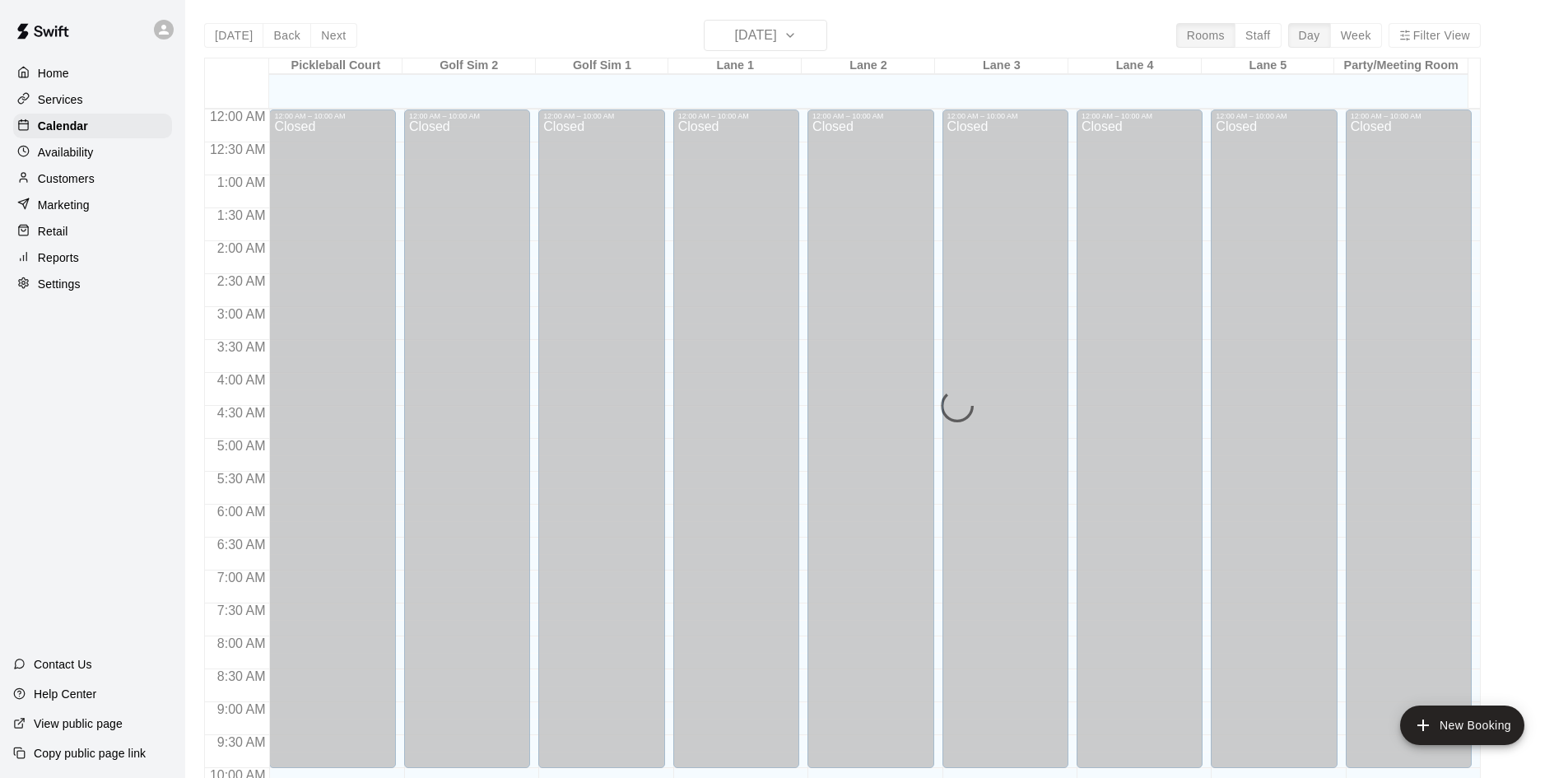
scroll to position [843, 0]
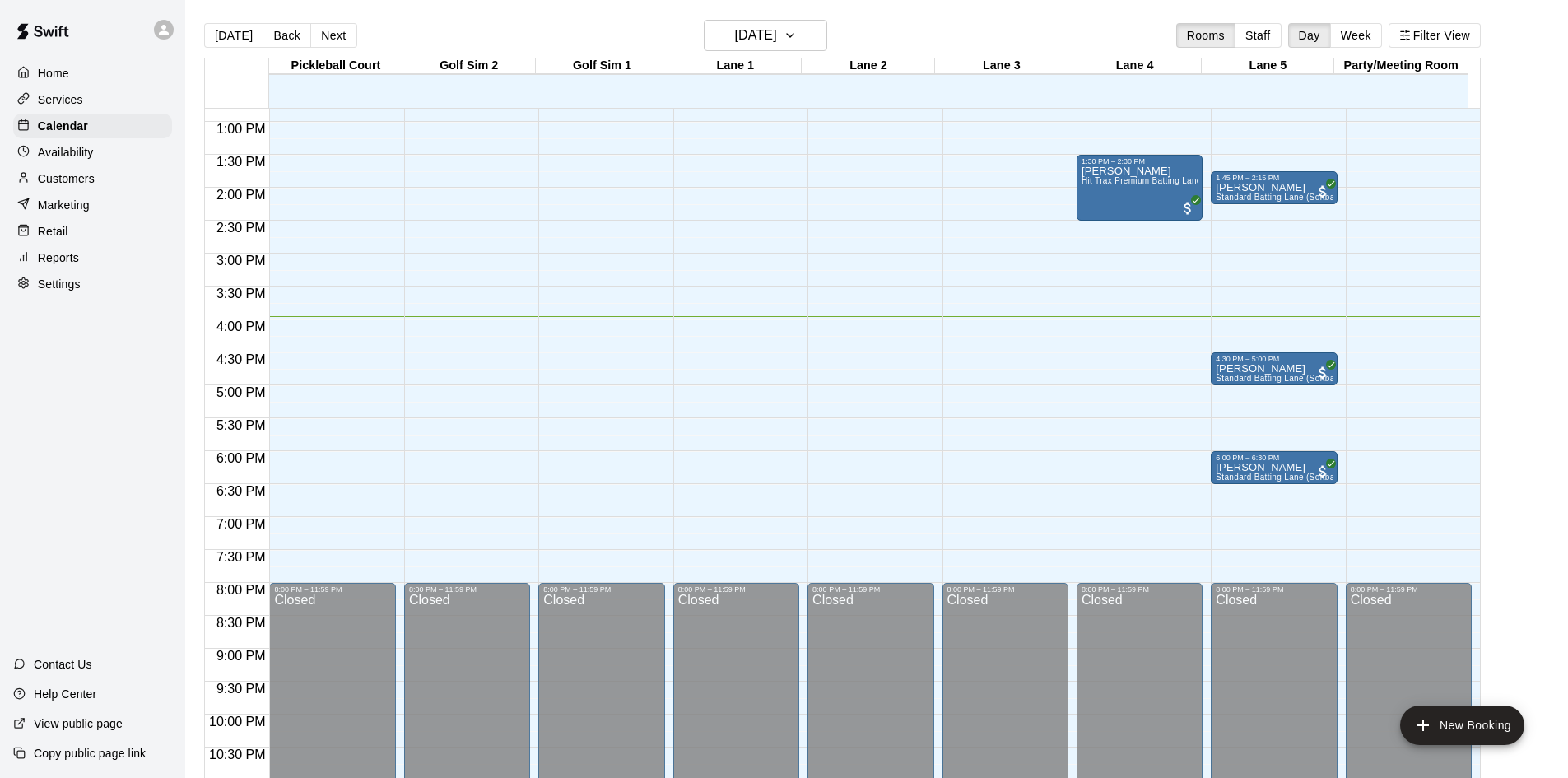
click at [92, 155] on p "Availability" at bounding box center [65, 152] width 56 height 16
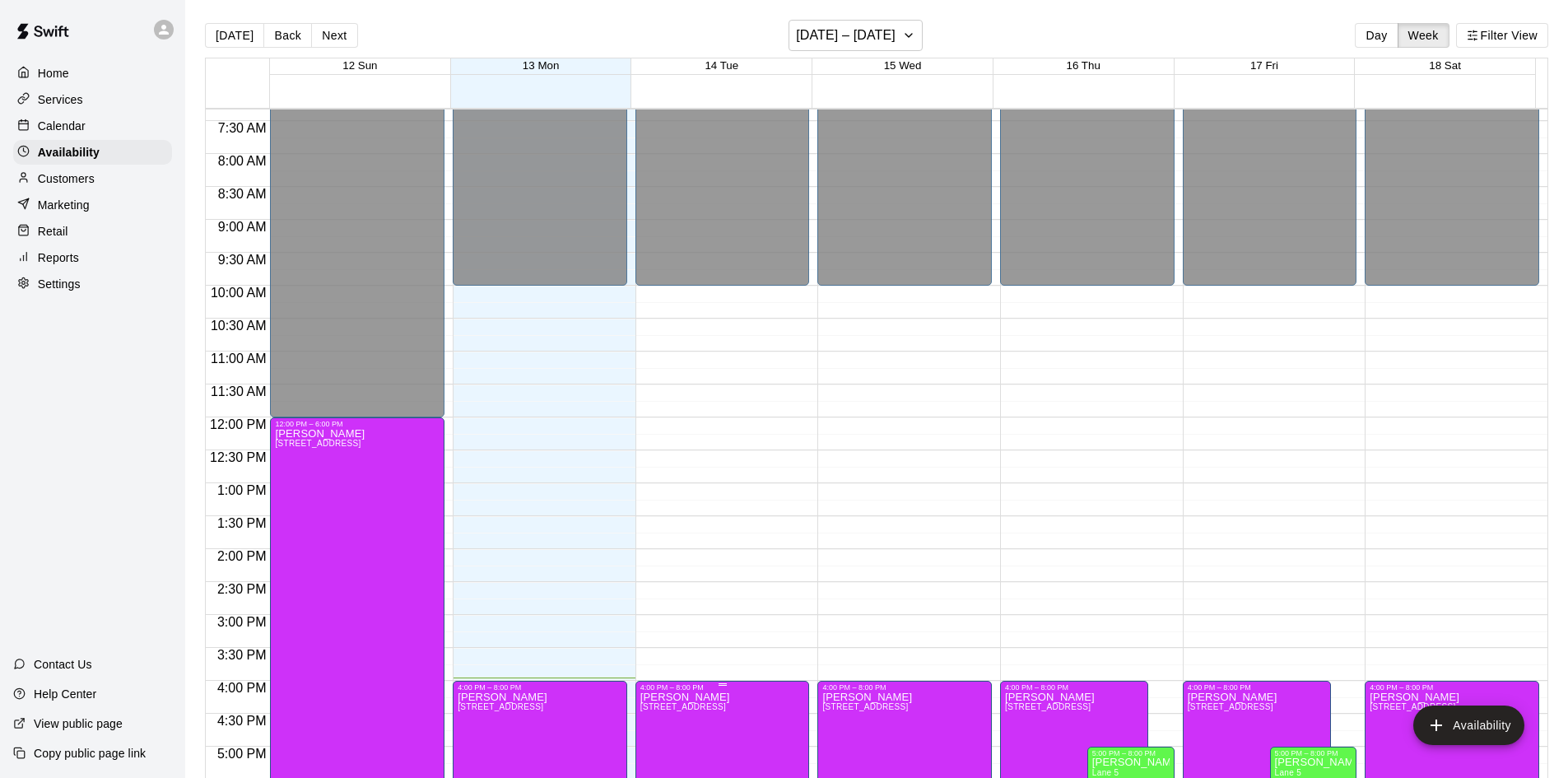
scroll to position [812, 0]
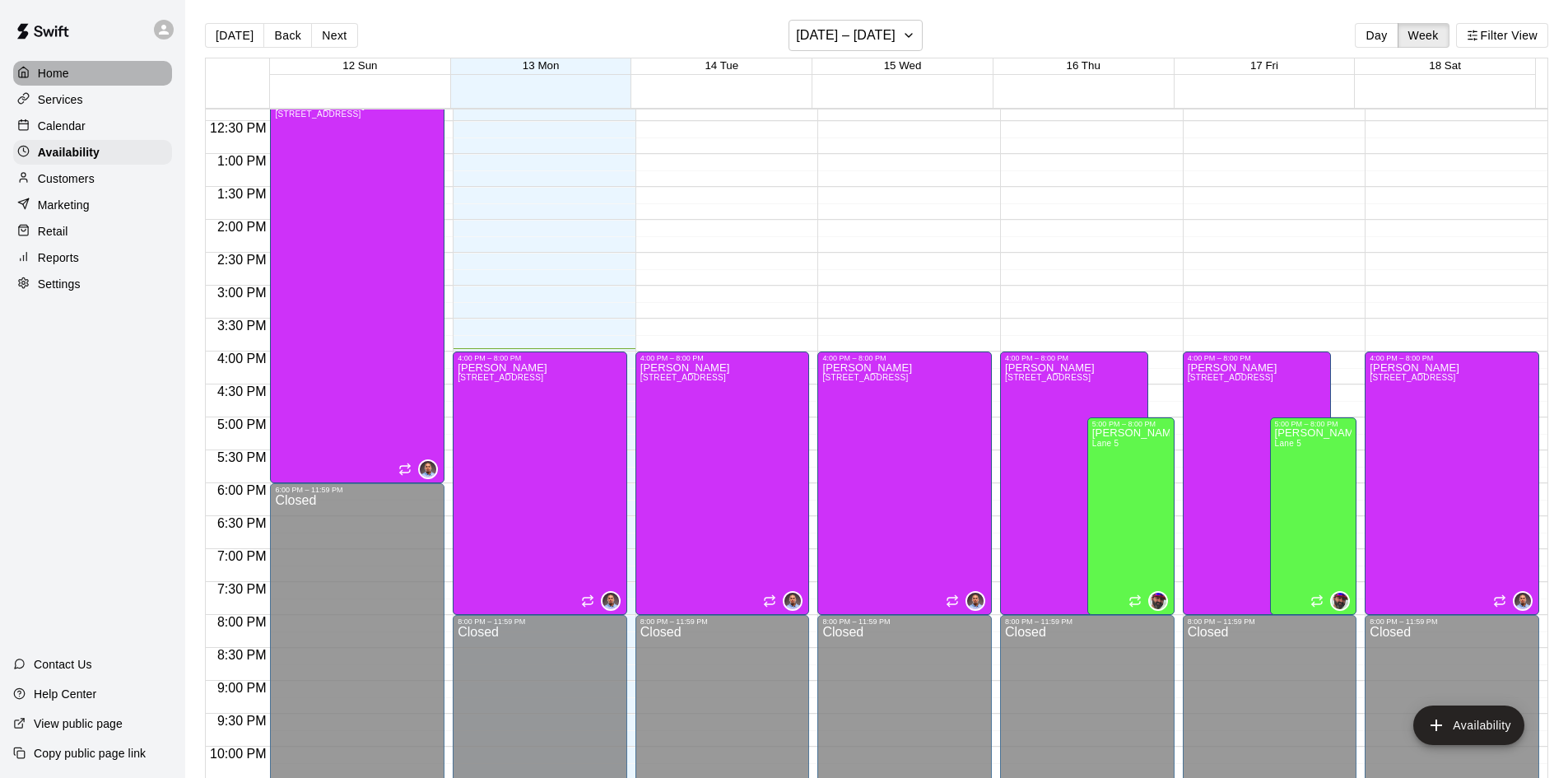
click at [57, 77] on p "Home" at bounding box center [53, 73] width 32 height 16
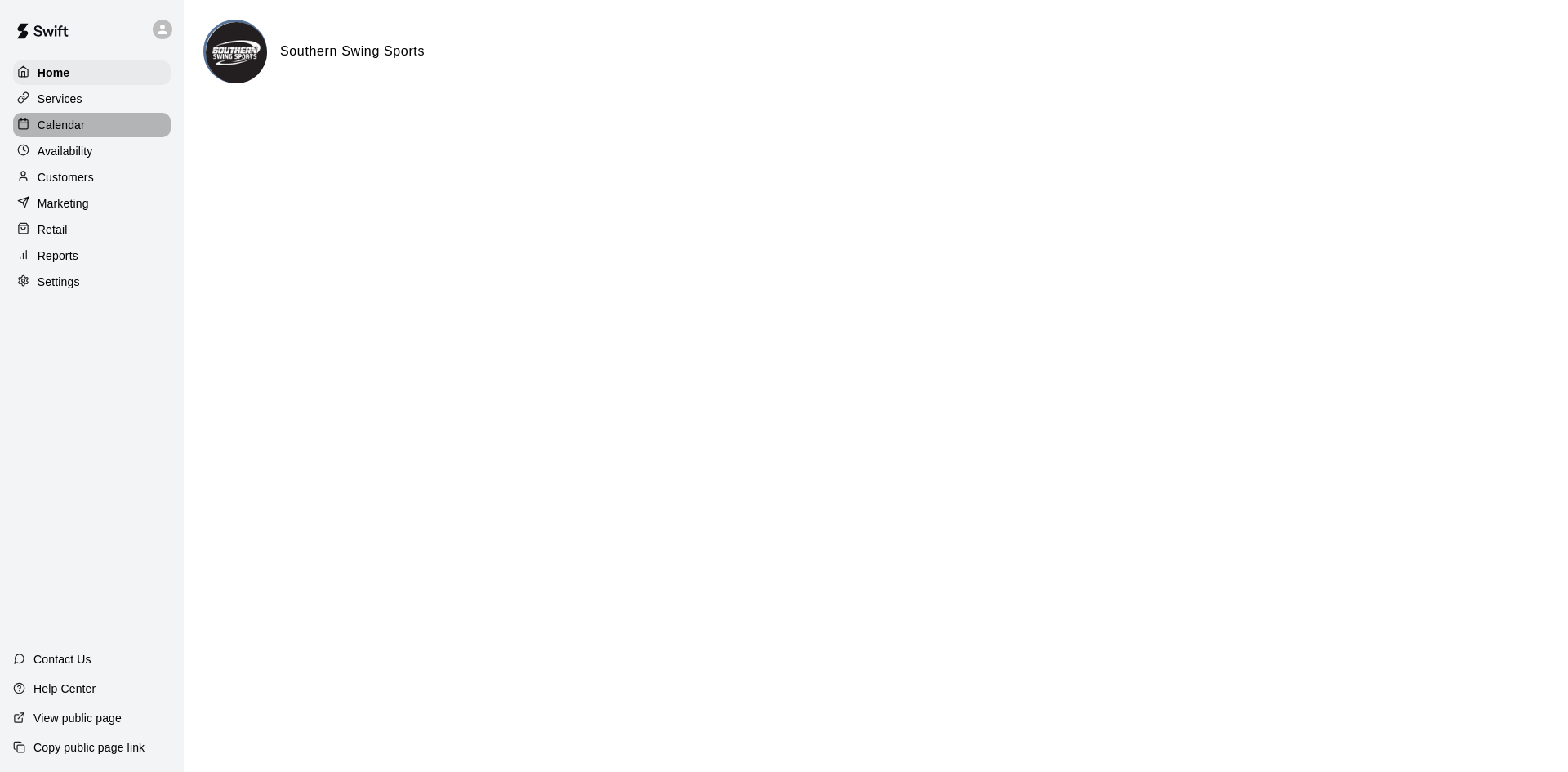
click at [82, 137] on div "Calendar" at bounding box center [92, 125] width 157 height 25
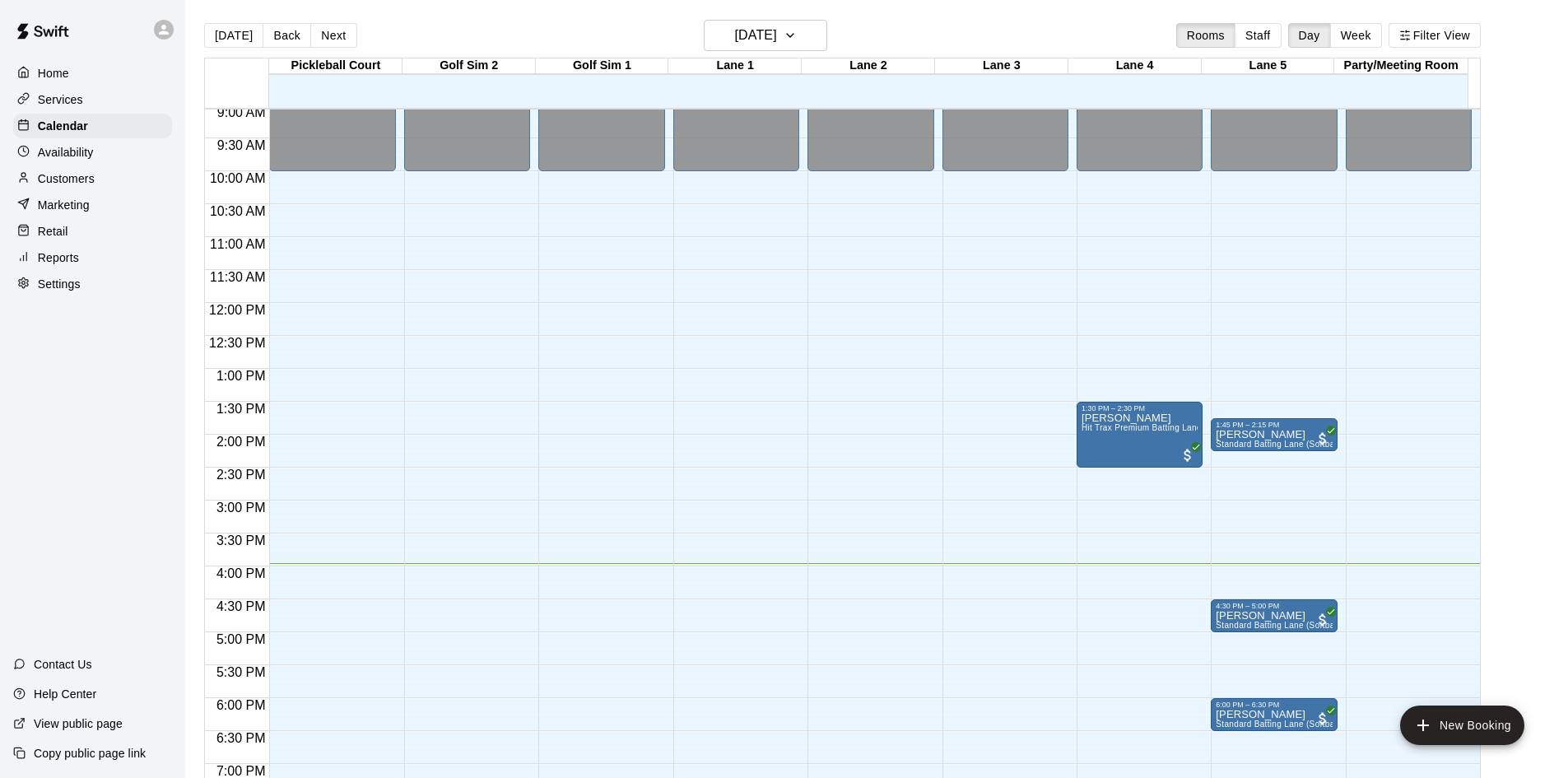
scroll to position [679, 0]
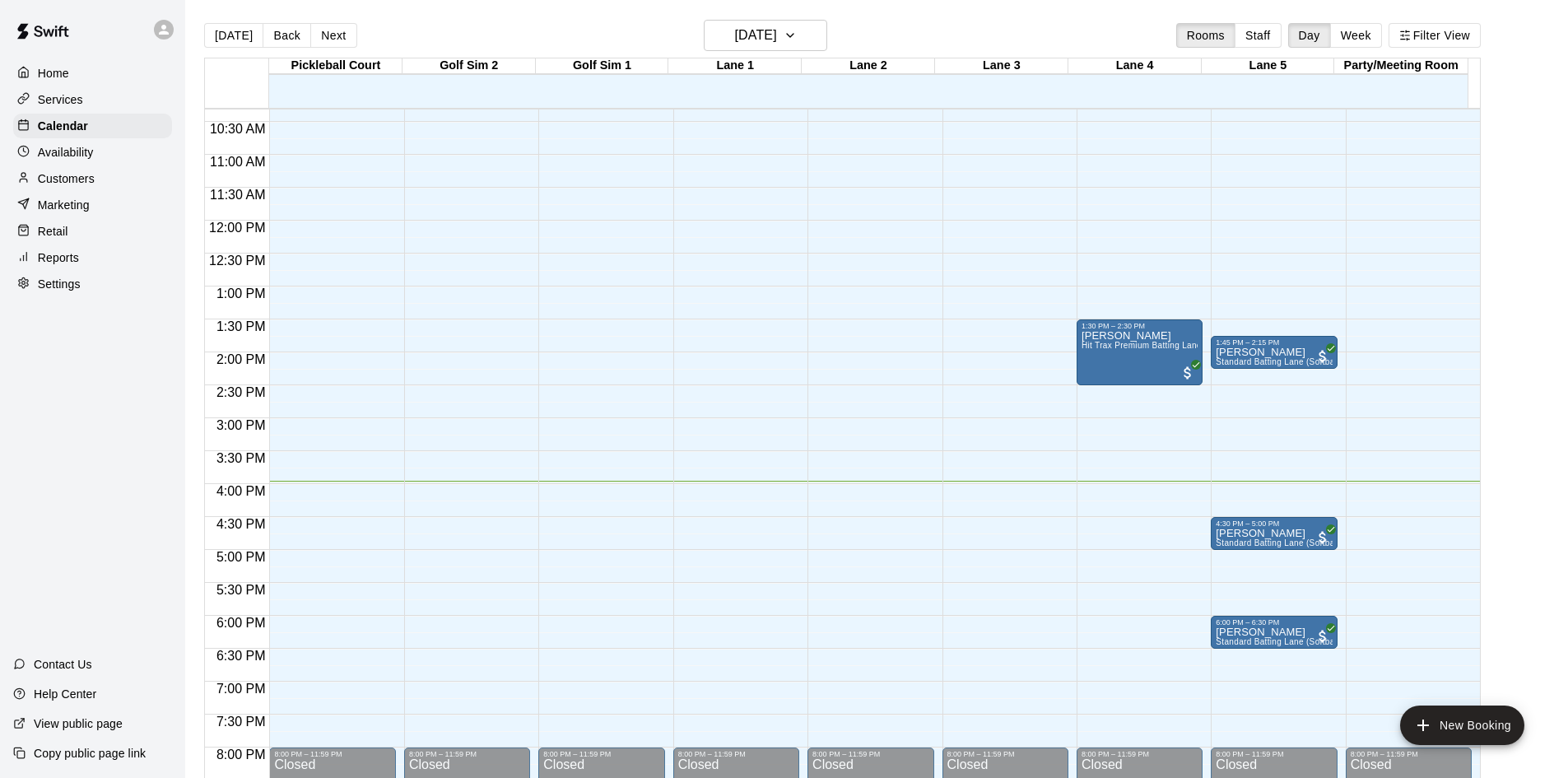
click at [49, 289] on p "Settings" at bounding box center [59, 284] width 43 height 16
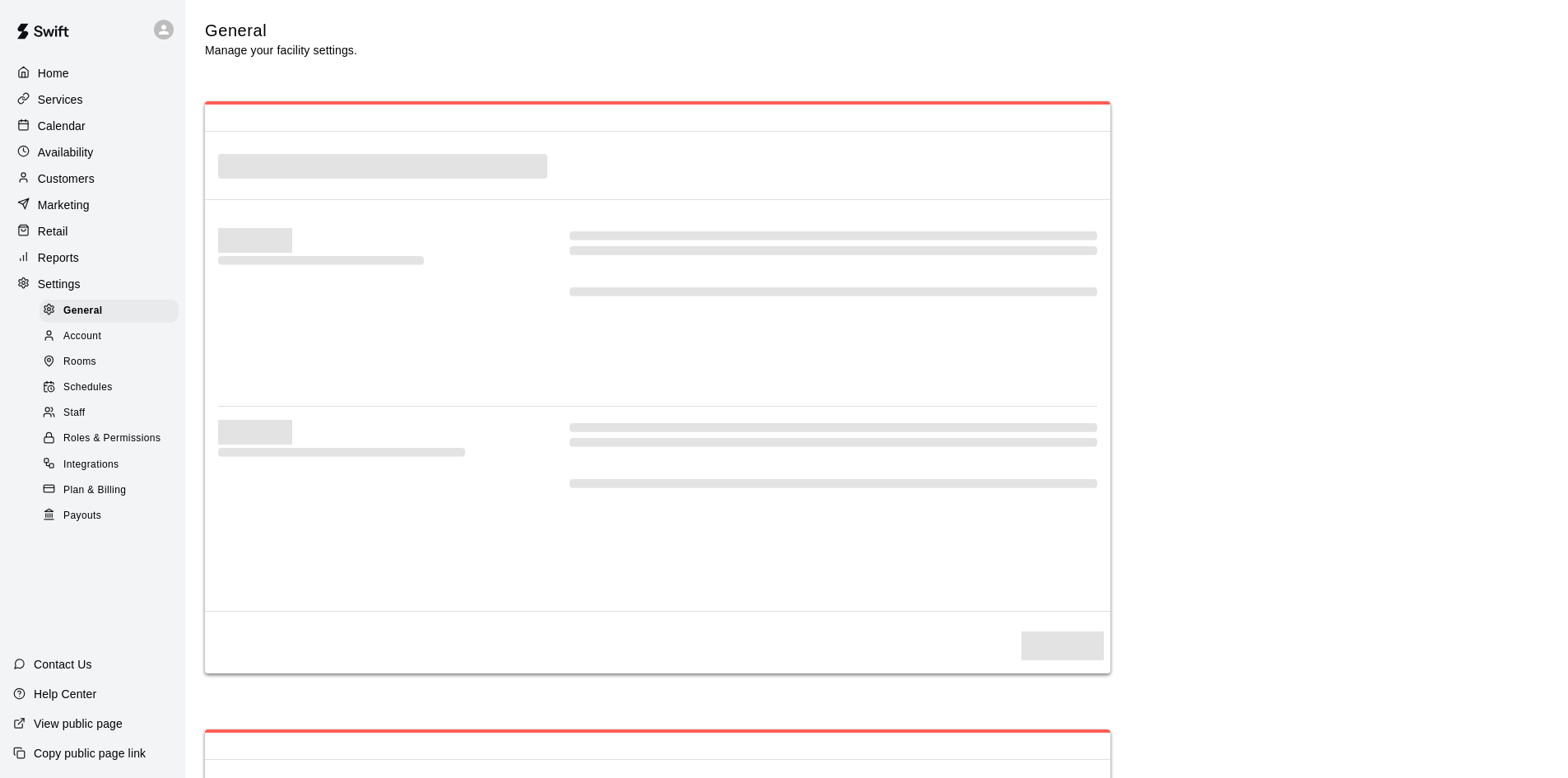
select select "**"
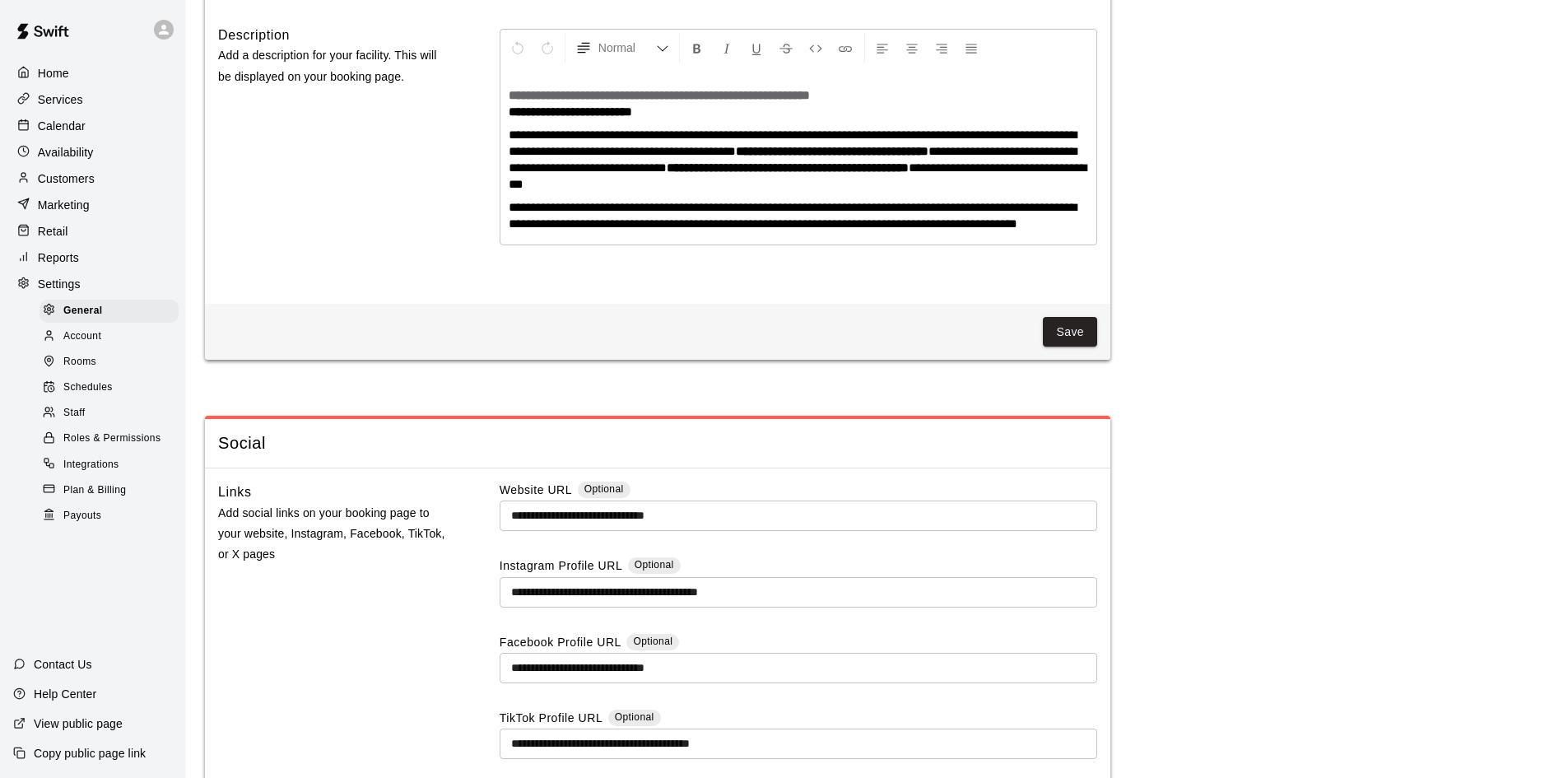
scroll to position [4368, 0]
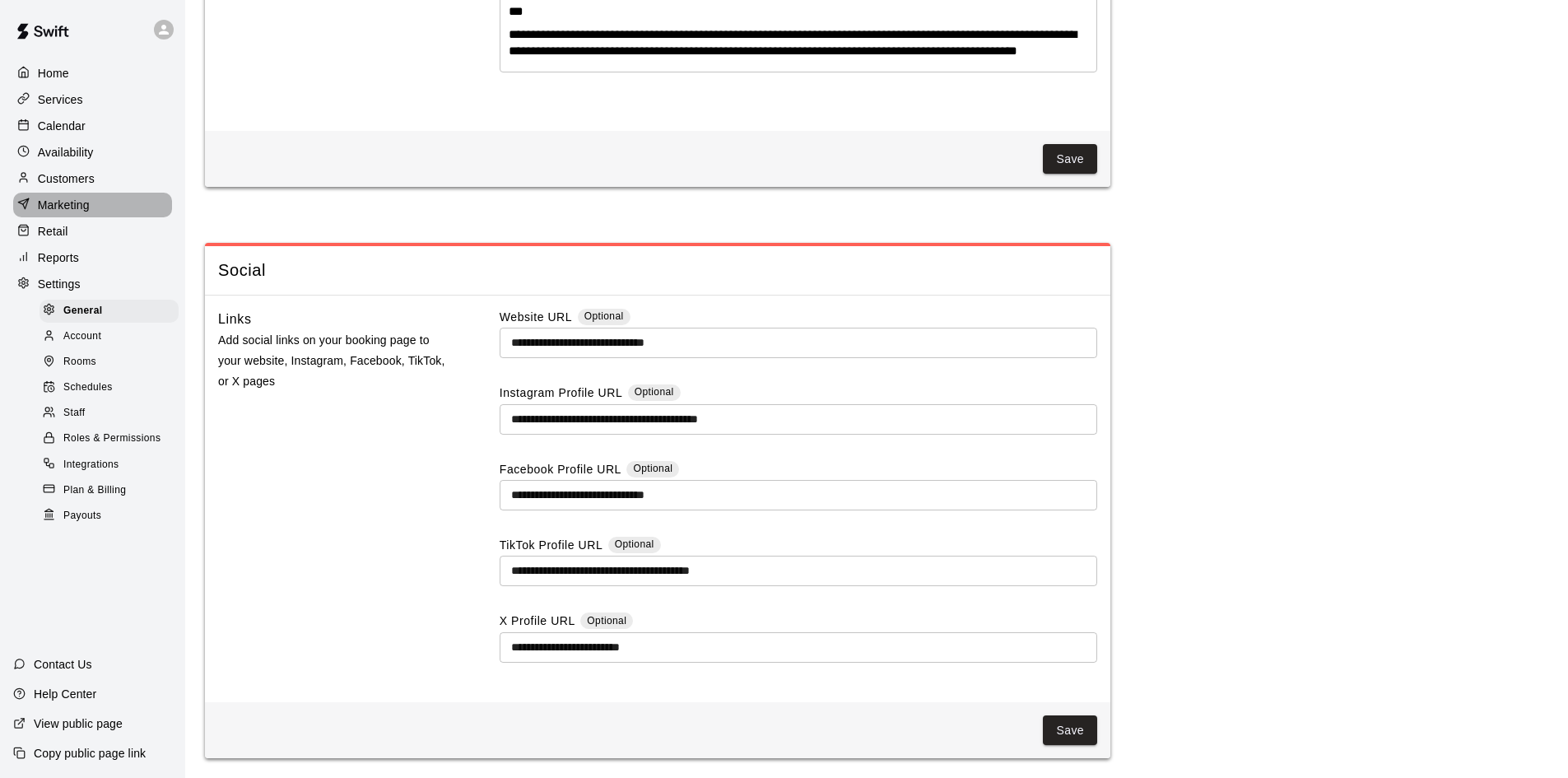
click at [62, 208] on p "Marketing" at bounding box center [63, 205] width 52 height 16
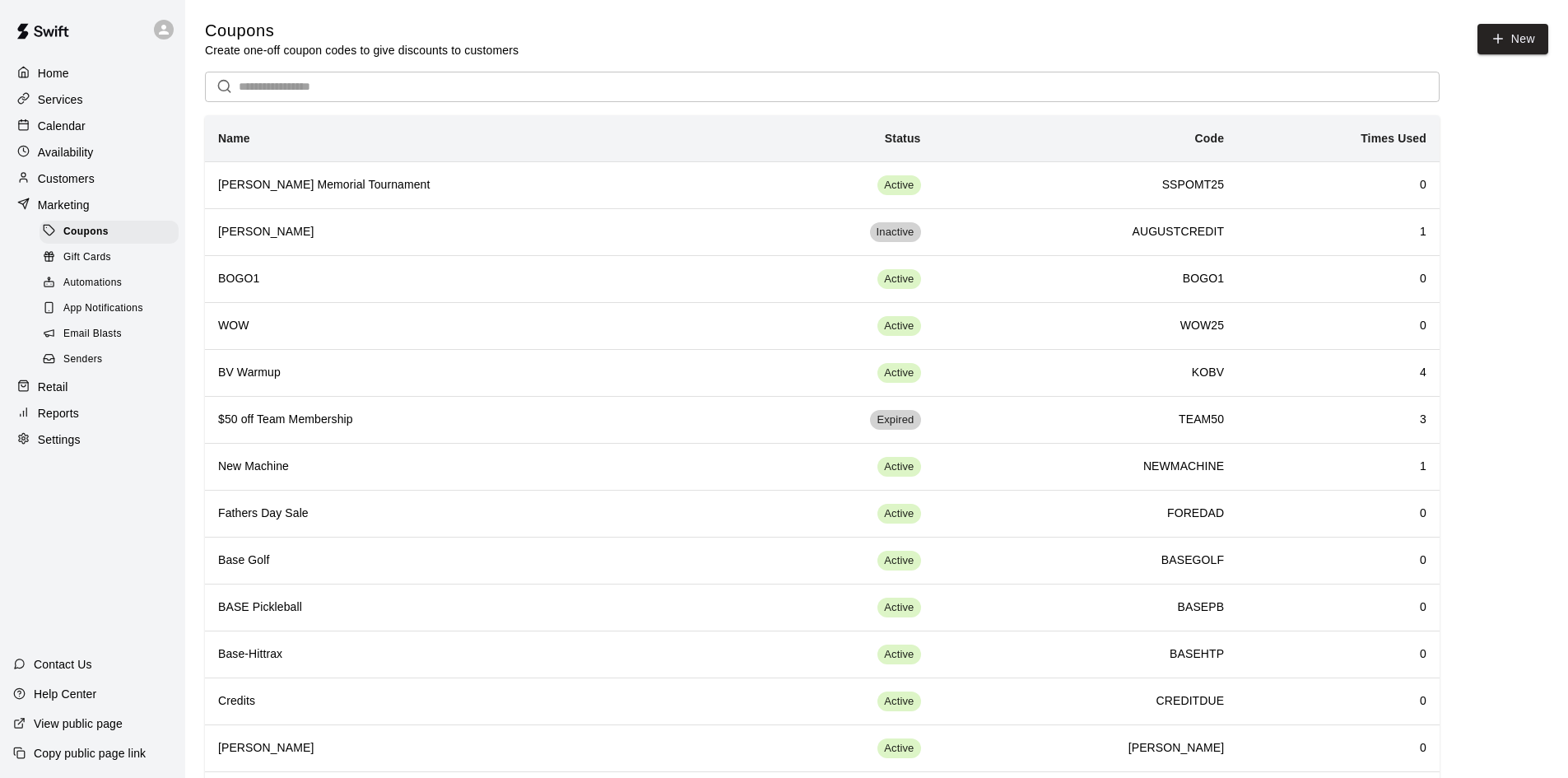
click at [62, 265] on div at bounding box center [53, 258] width 20 height 15
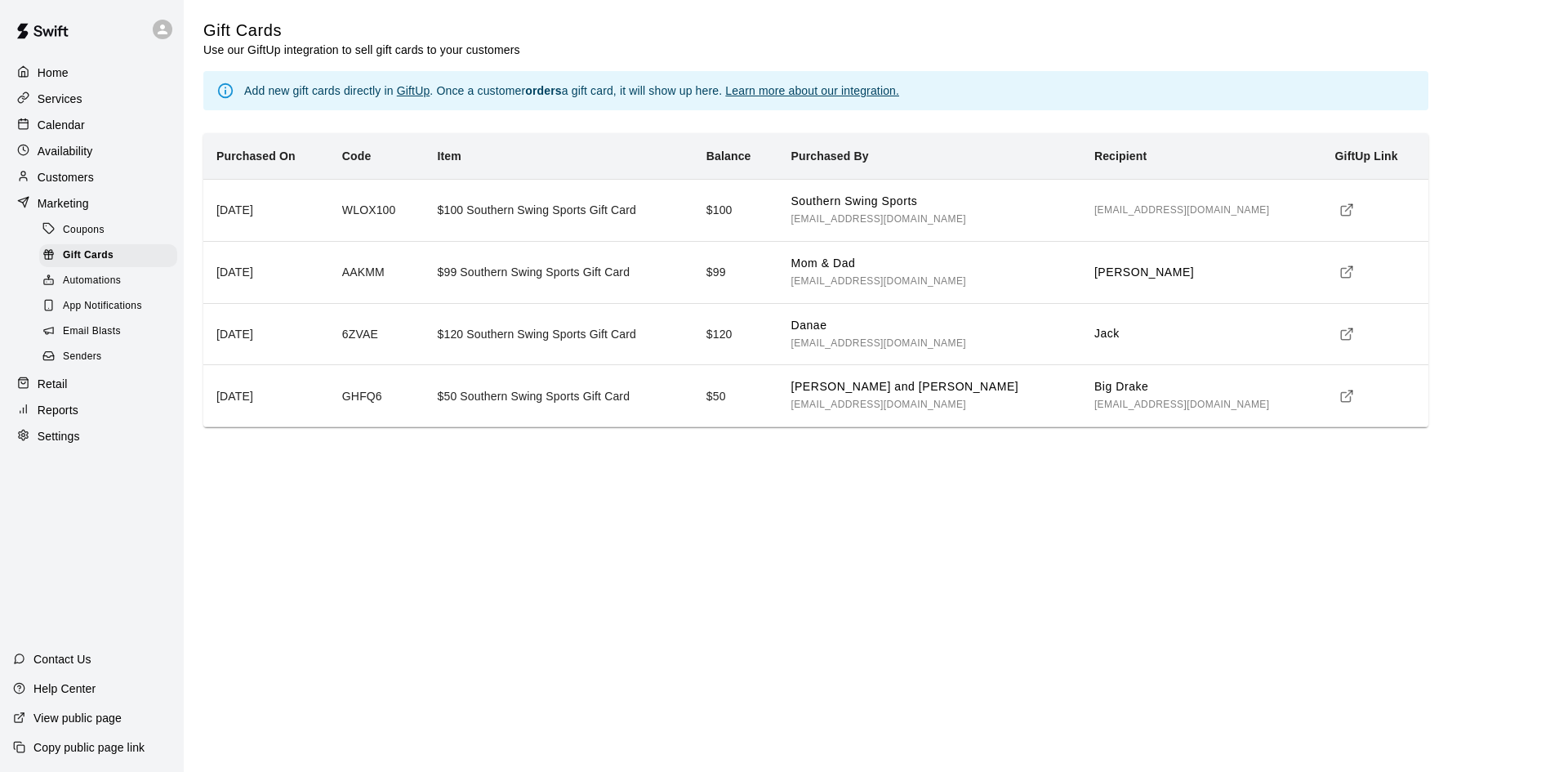
click at [116, 286] on span "Automations" at bounding box center [92, 281] width 58 height 16
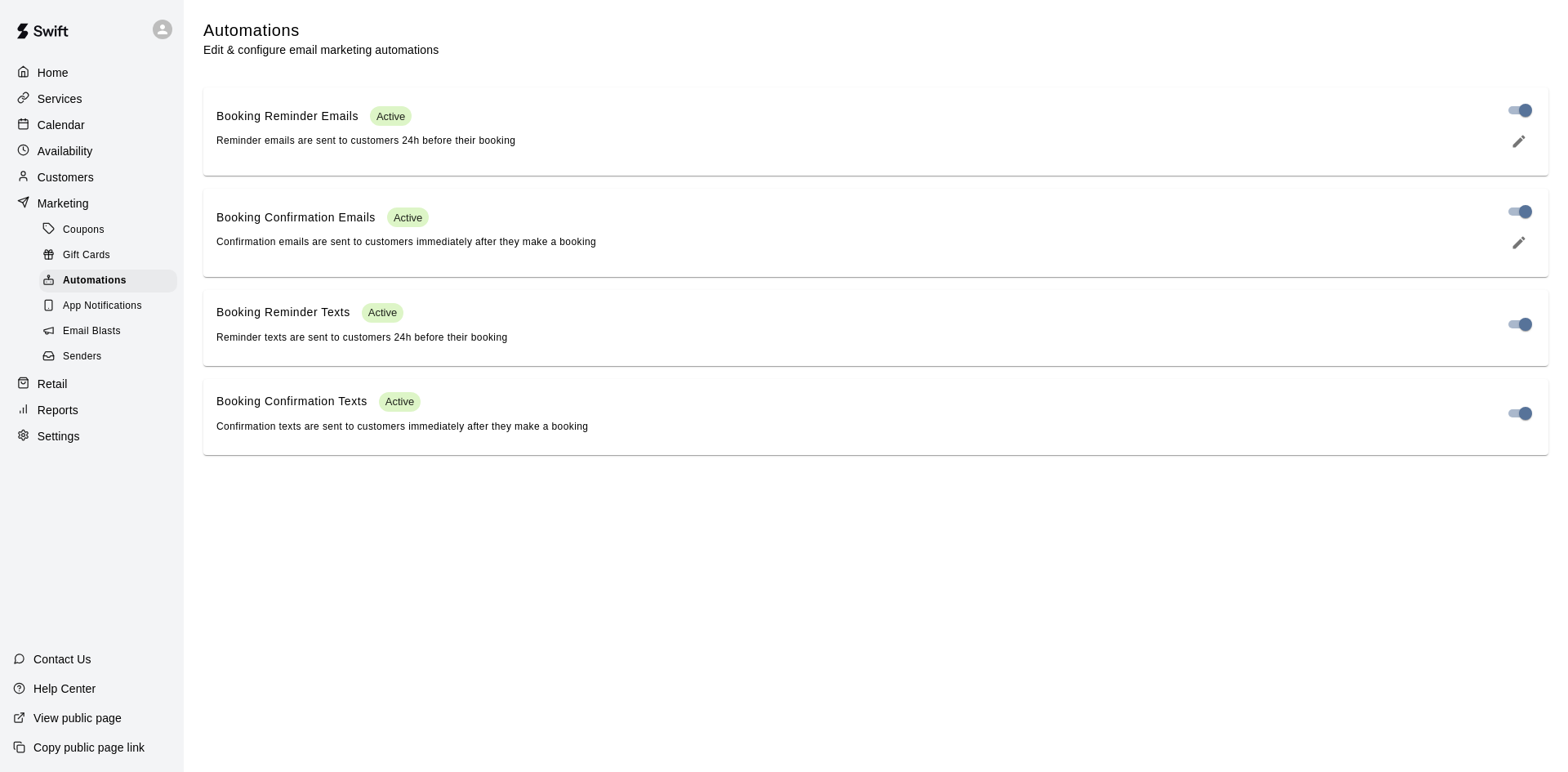
click at [646, 236] on div "Booking Confirmation Emails Active Confirmation emails are sent to customers im…" at bounding box center [853, 228] width 1273 height 43
click at [1512, 250] on icon "edit" at bounding box center [1519, 242] width 16 height 16
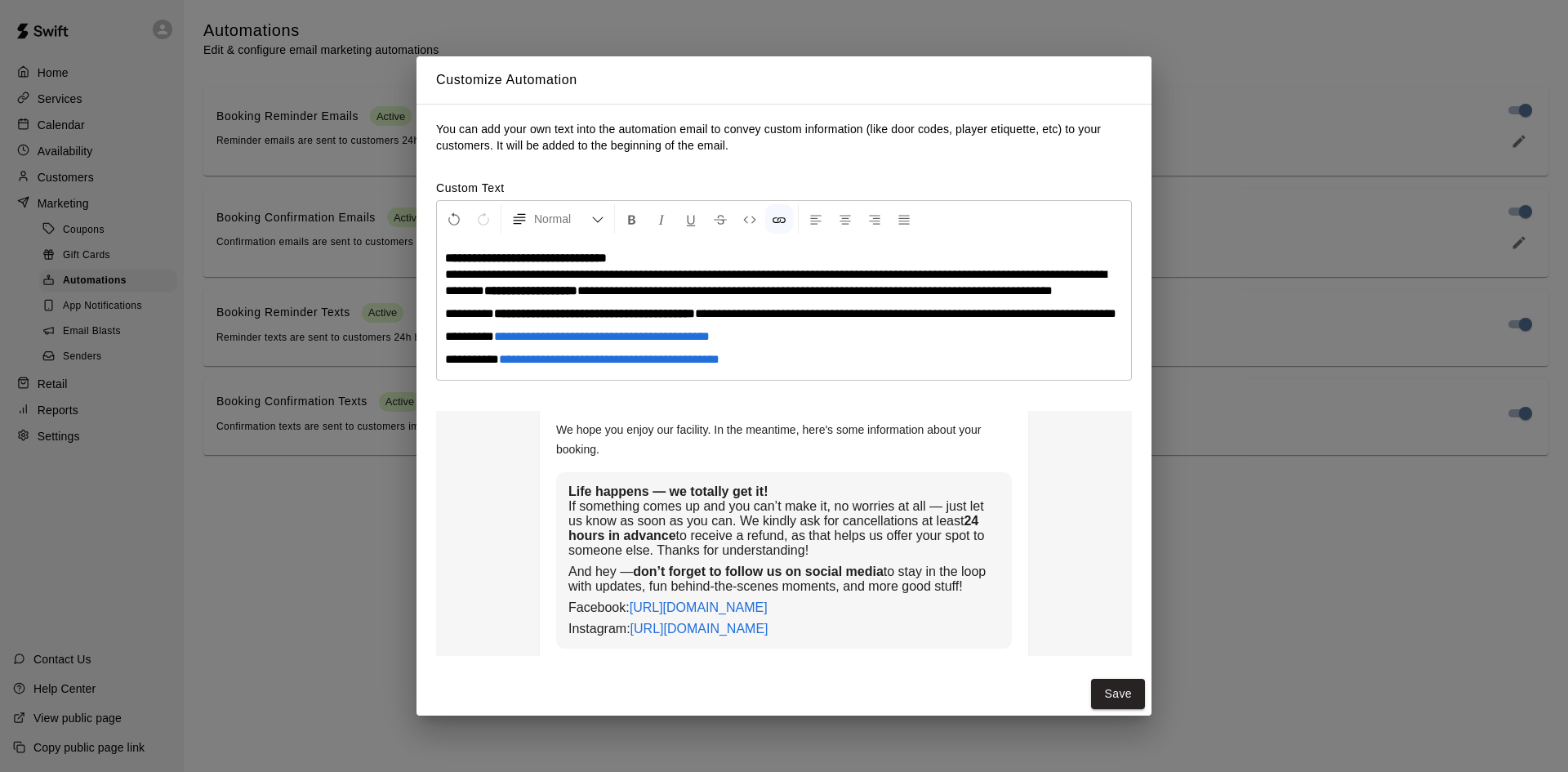
scroll to position [315, 0]
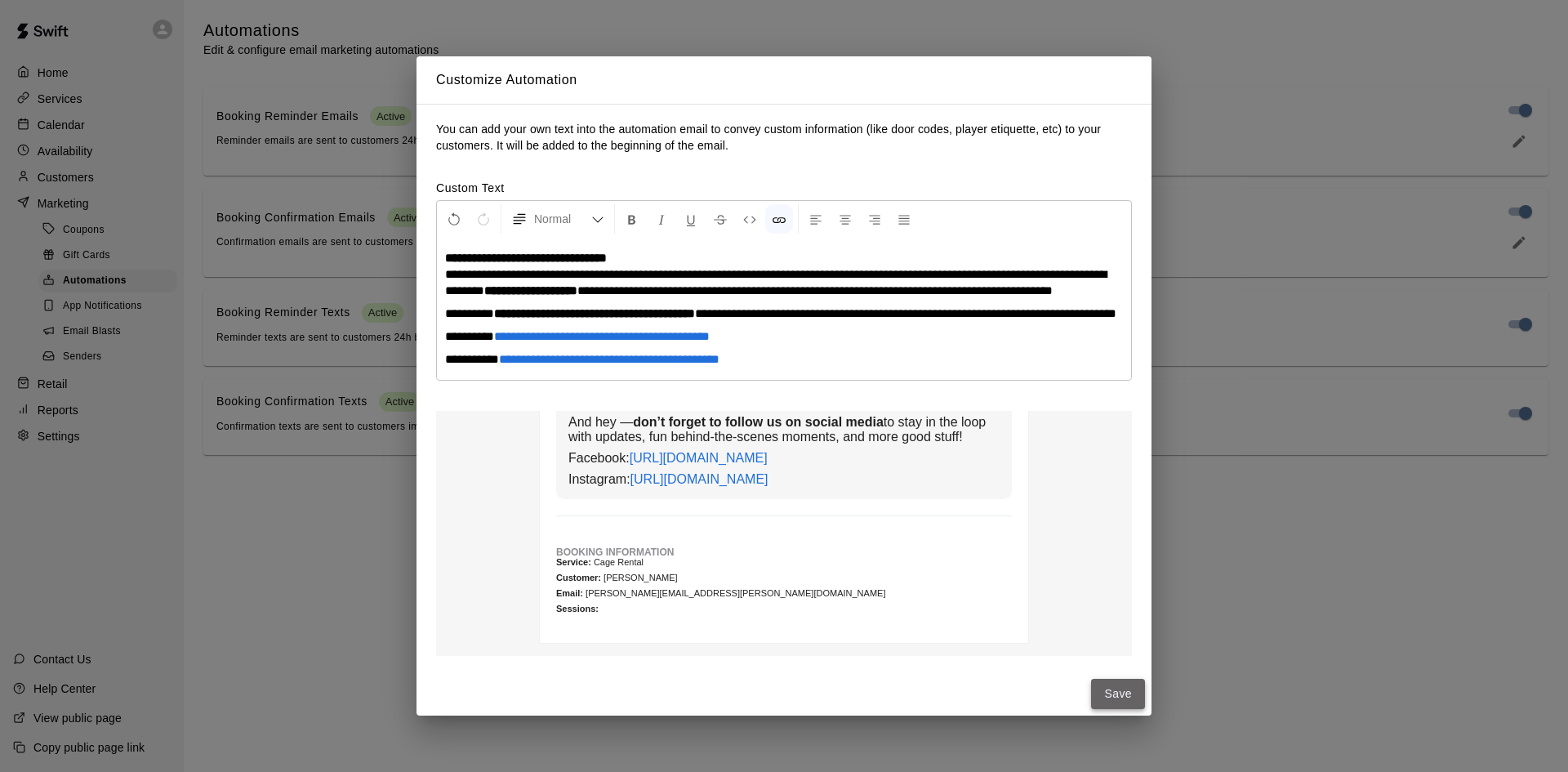
click at [1118, 698] on button "Save" at bounding box center [1119, 694] width 53 height 31
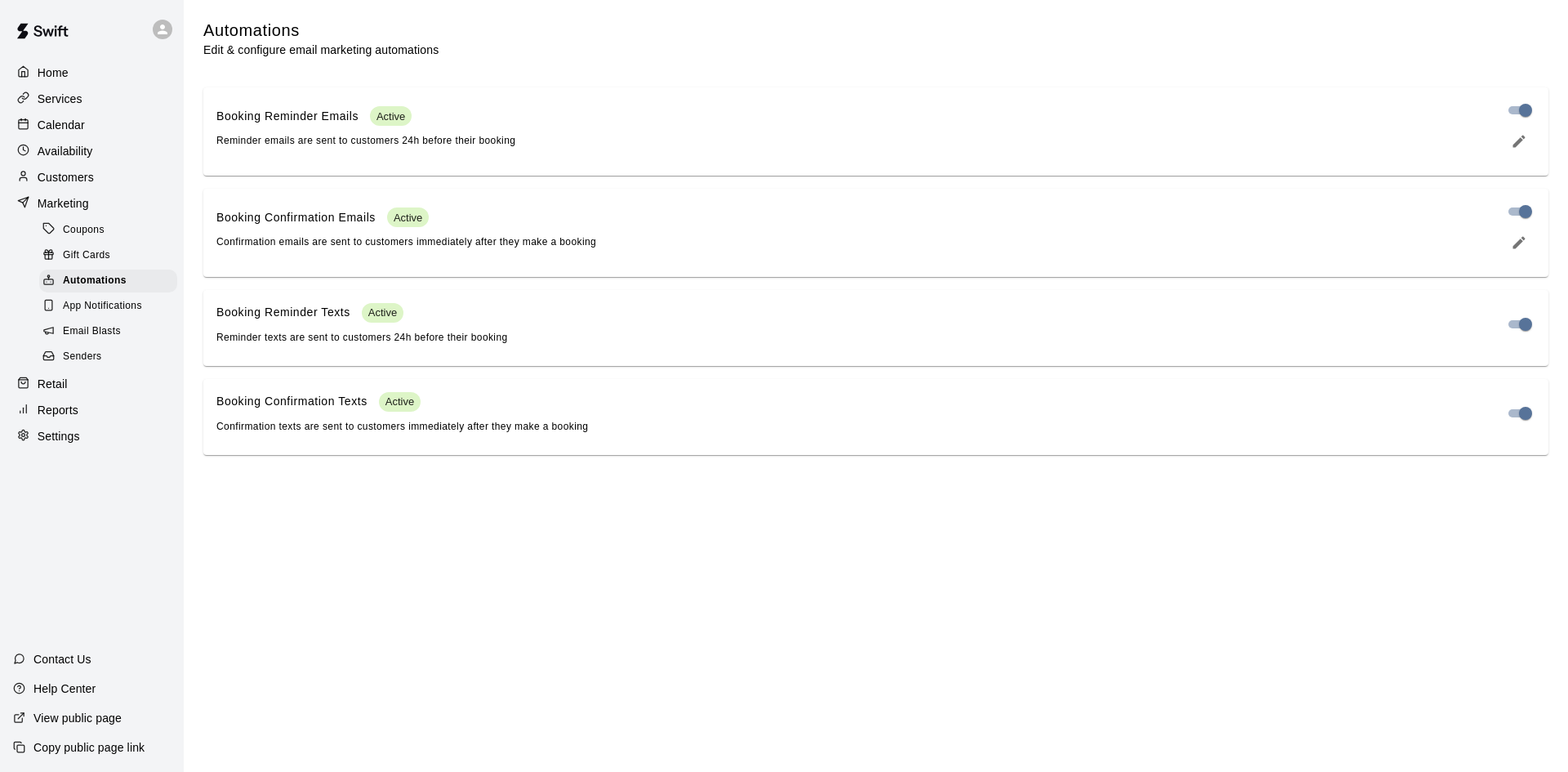
click at [116, 312] on span "App Notifications" at bounding box center [102, 305] width 79 height 16
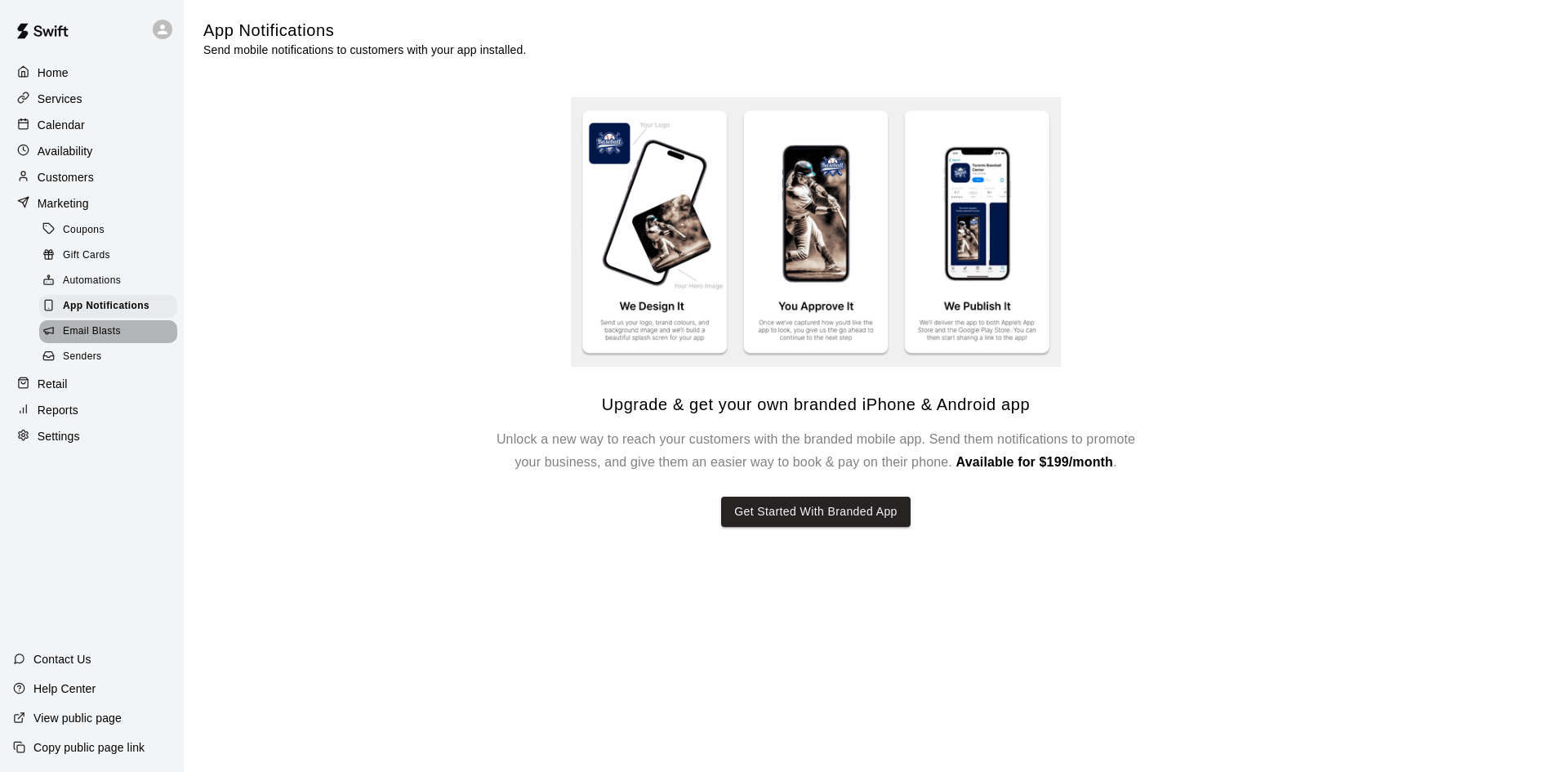
click at [65, 340] on span "Email Blasts" at bounding box center [92, 331] width 58 height 16
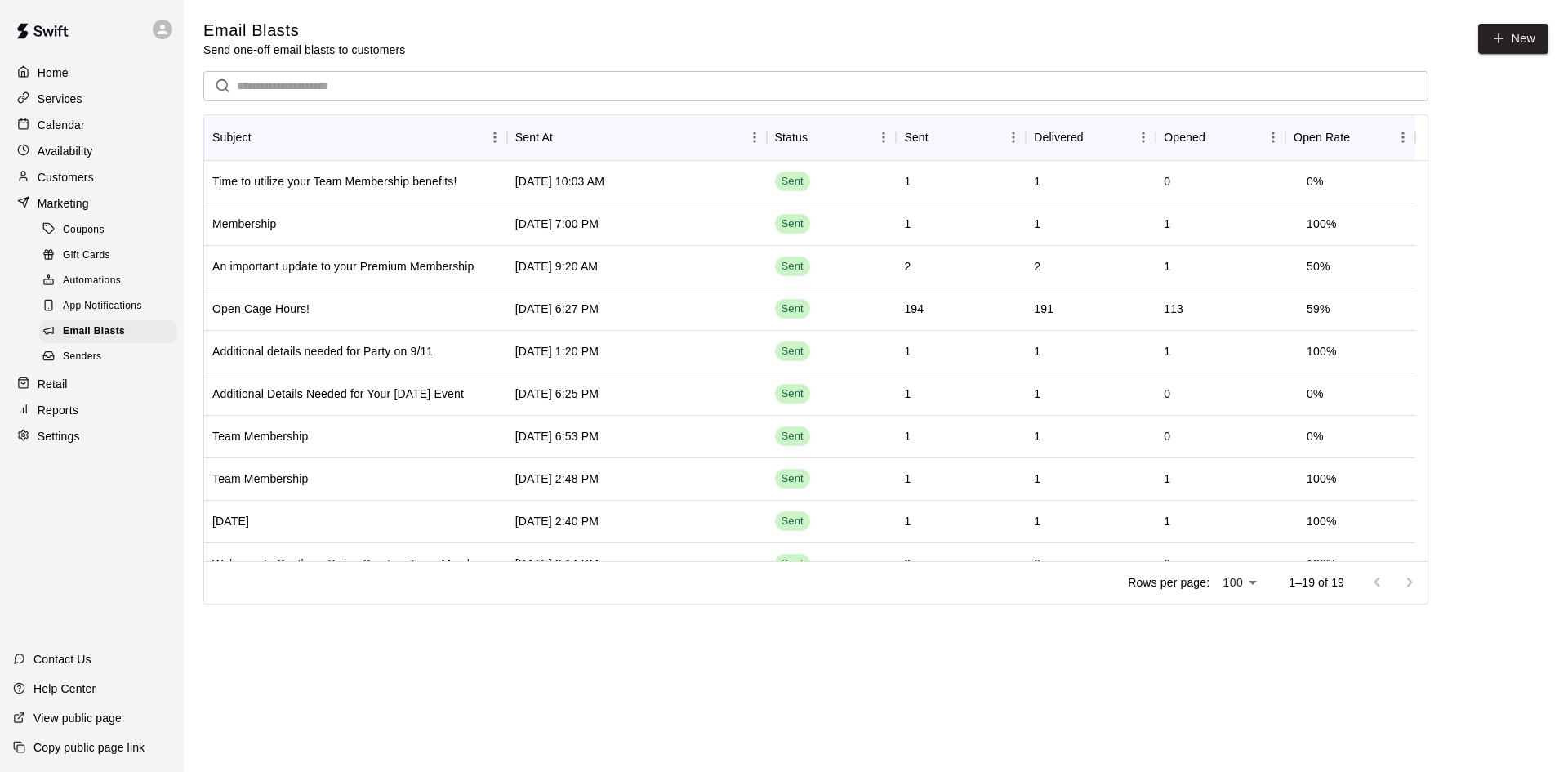
click at [70, 365] on span "Senders" at bounding box center [82, 357] width 39 height 16
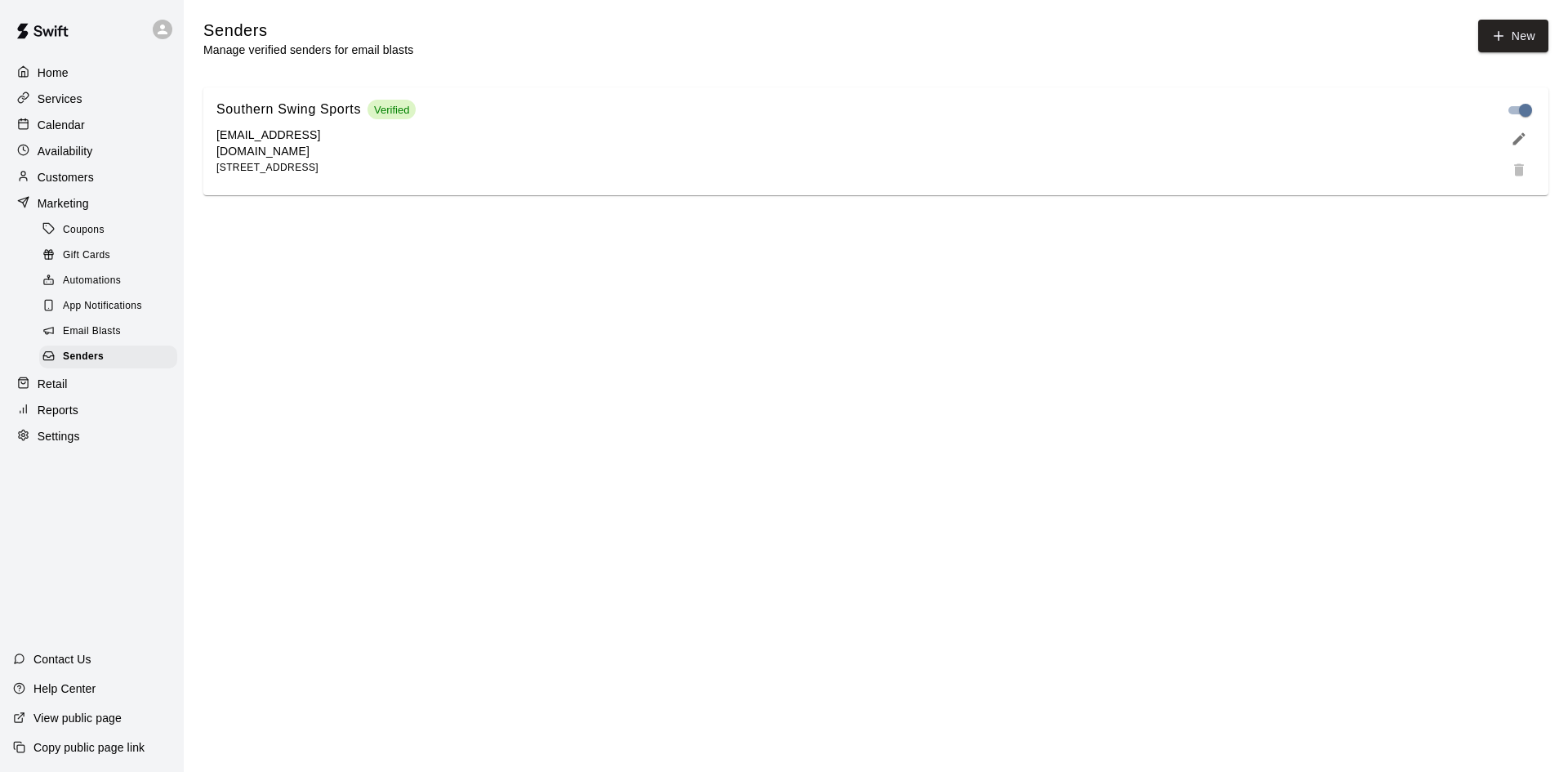
click at [73, 336] on span "Email Blasts" at bounding box center [92, 331] width 58 height 16
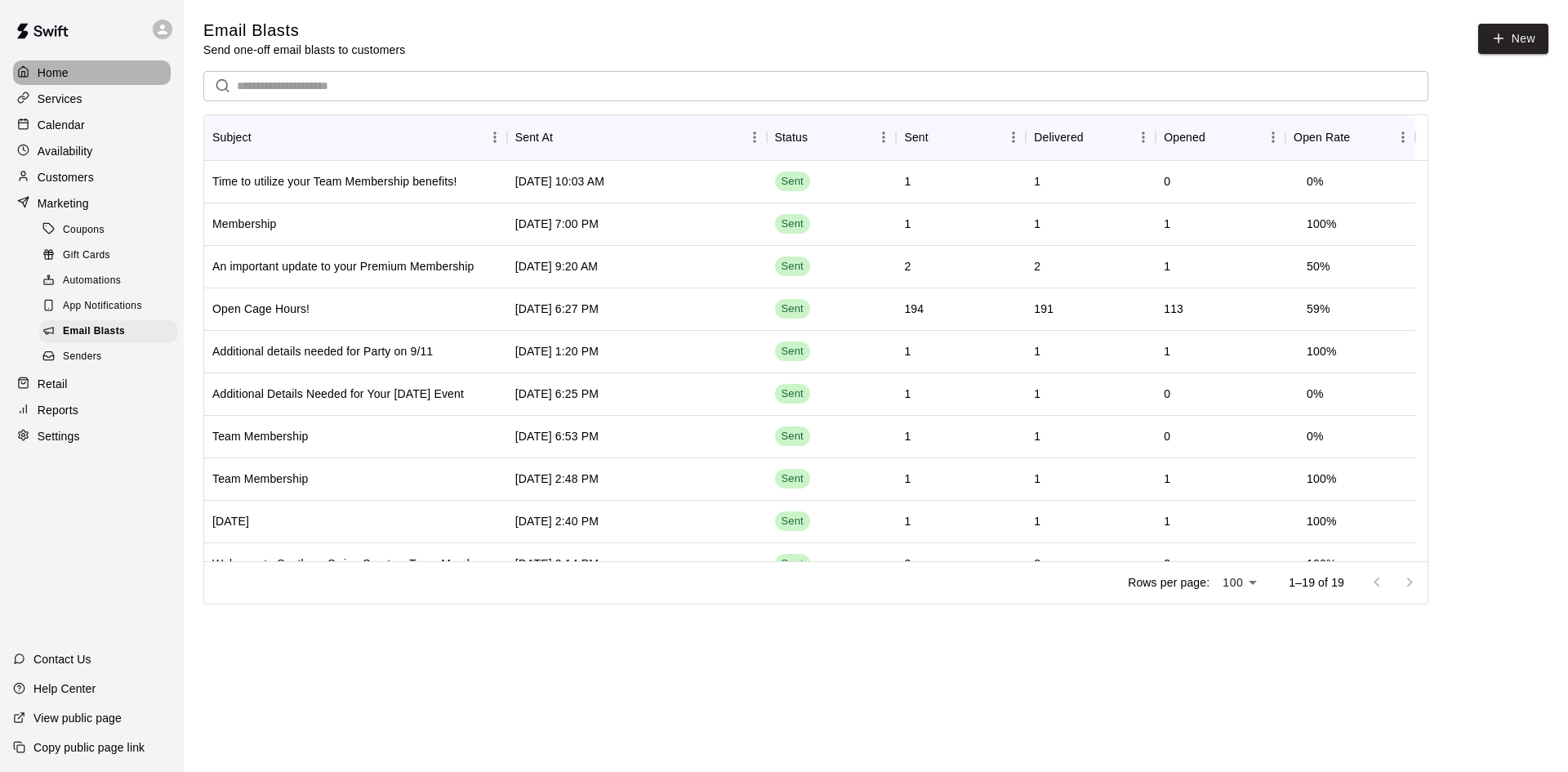
click at [70, 80] on div "Home" at bounding box center [92, 73] width 157 height 25
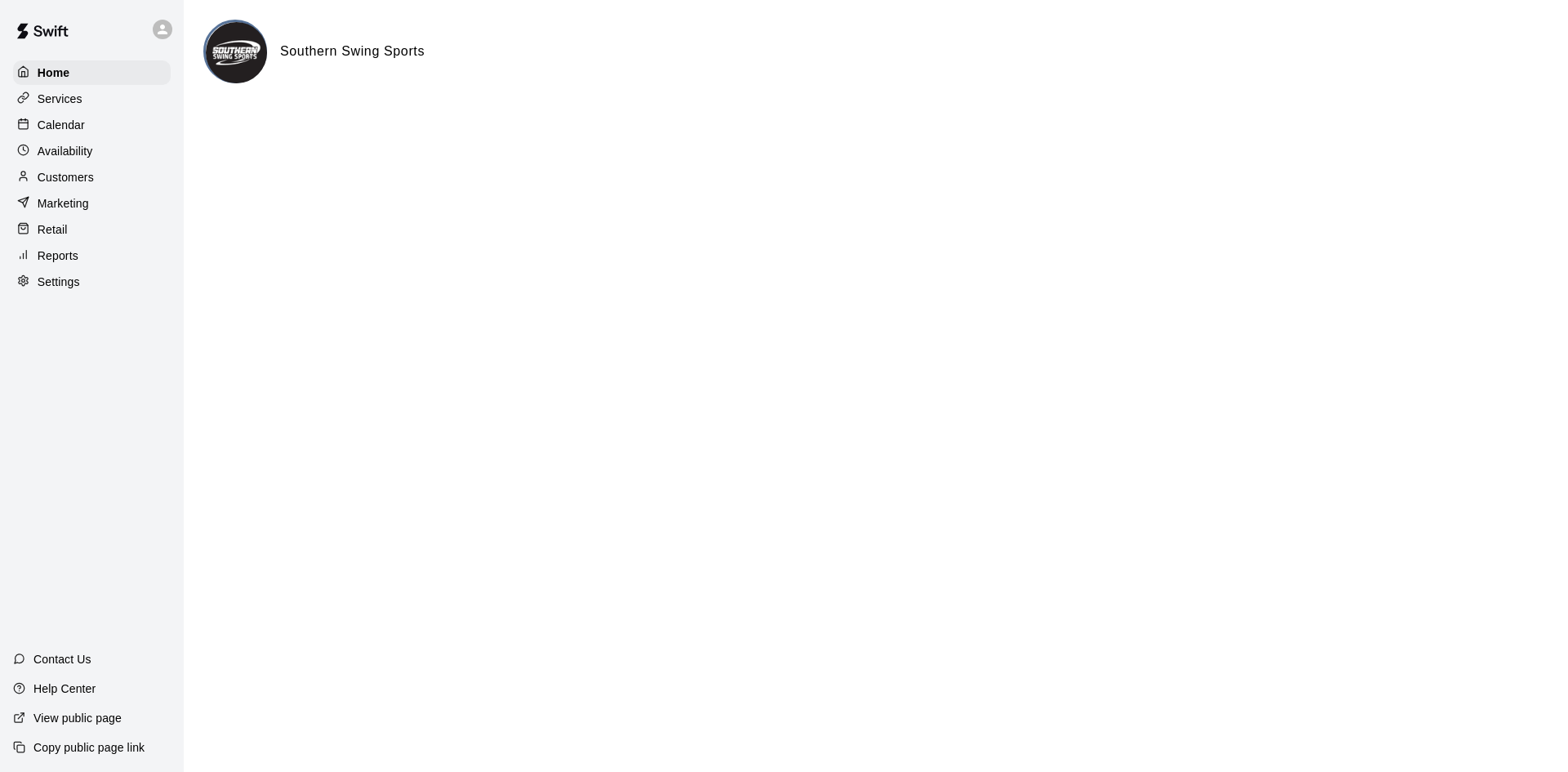
click at [73, 203] on p "Marketing" at bounding box center [63, 203] width 52 height 16
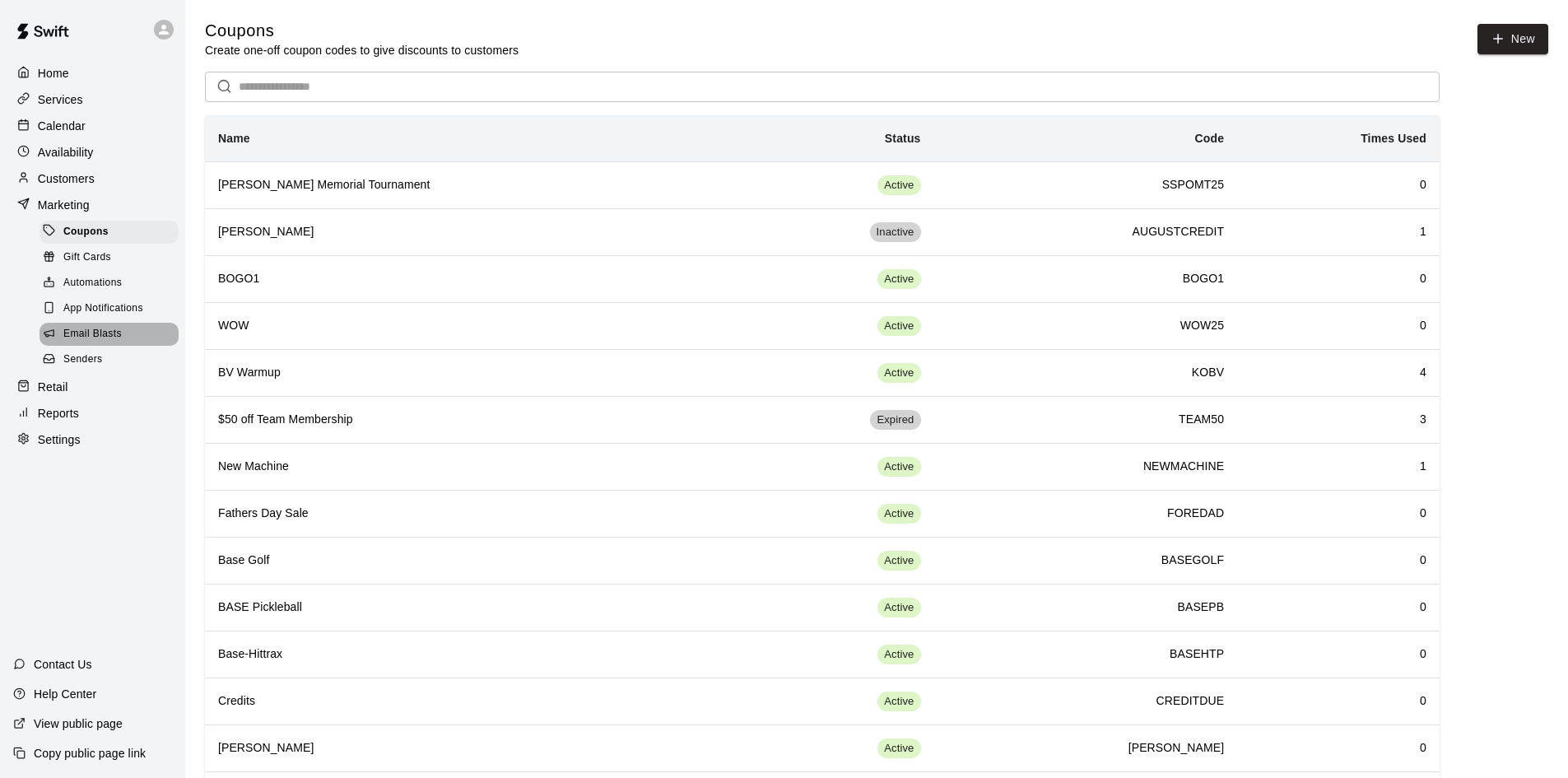
click at [66, 346] on div "Email Blasts" at bounding box center [109, 335] width 139 height 23
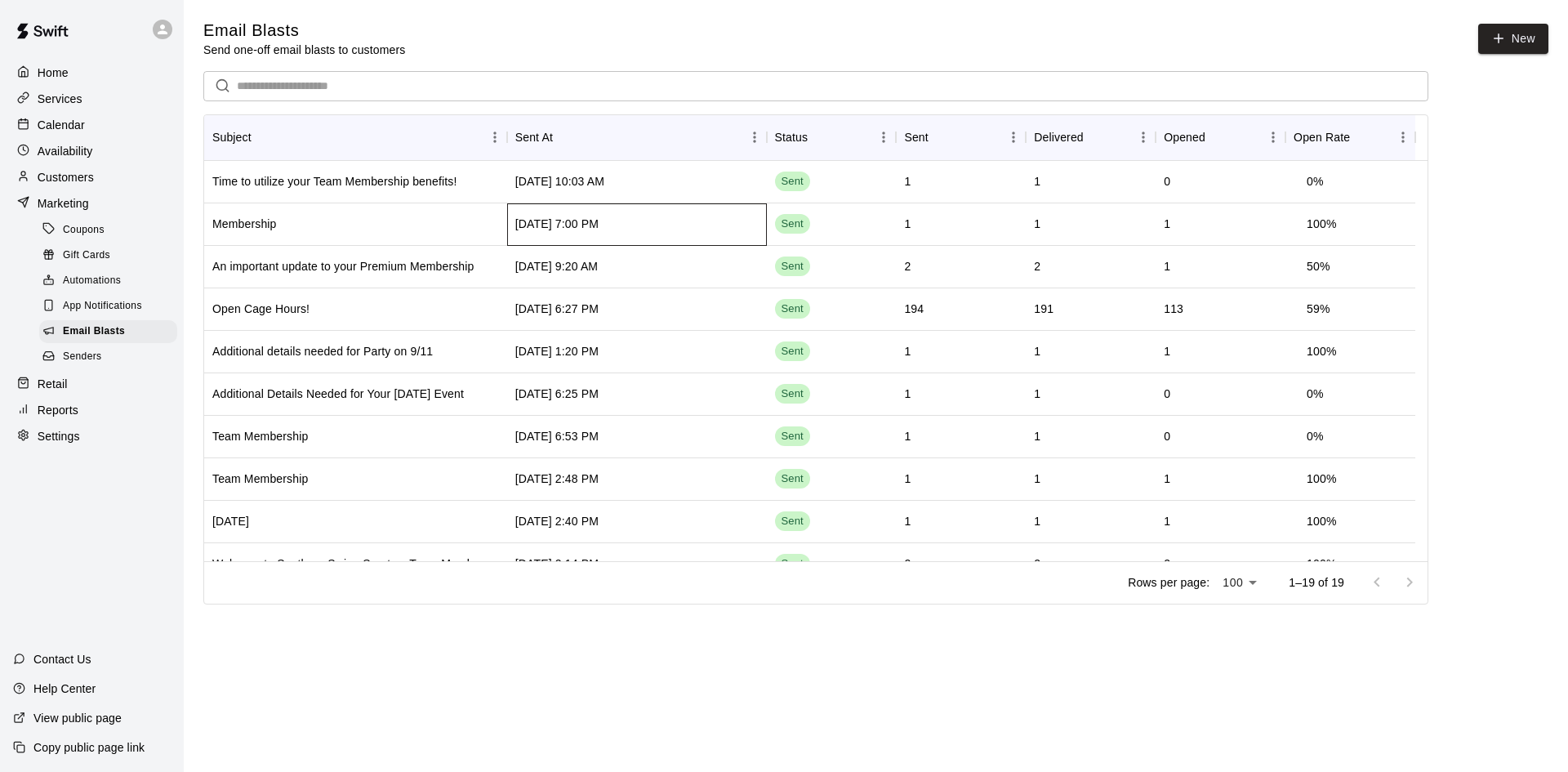
click at [528, 231] on div "Sep 29 2025, 7:00 PM" at bounding box center [556, 223] width 83 height 16
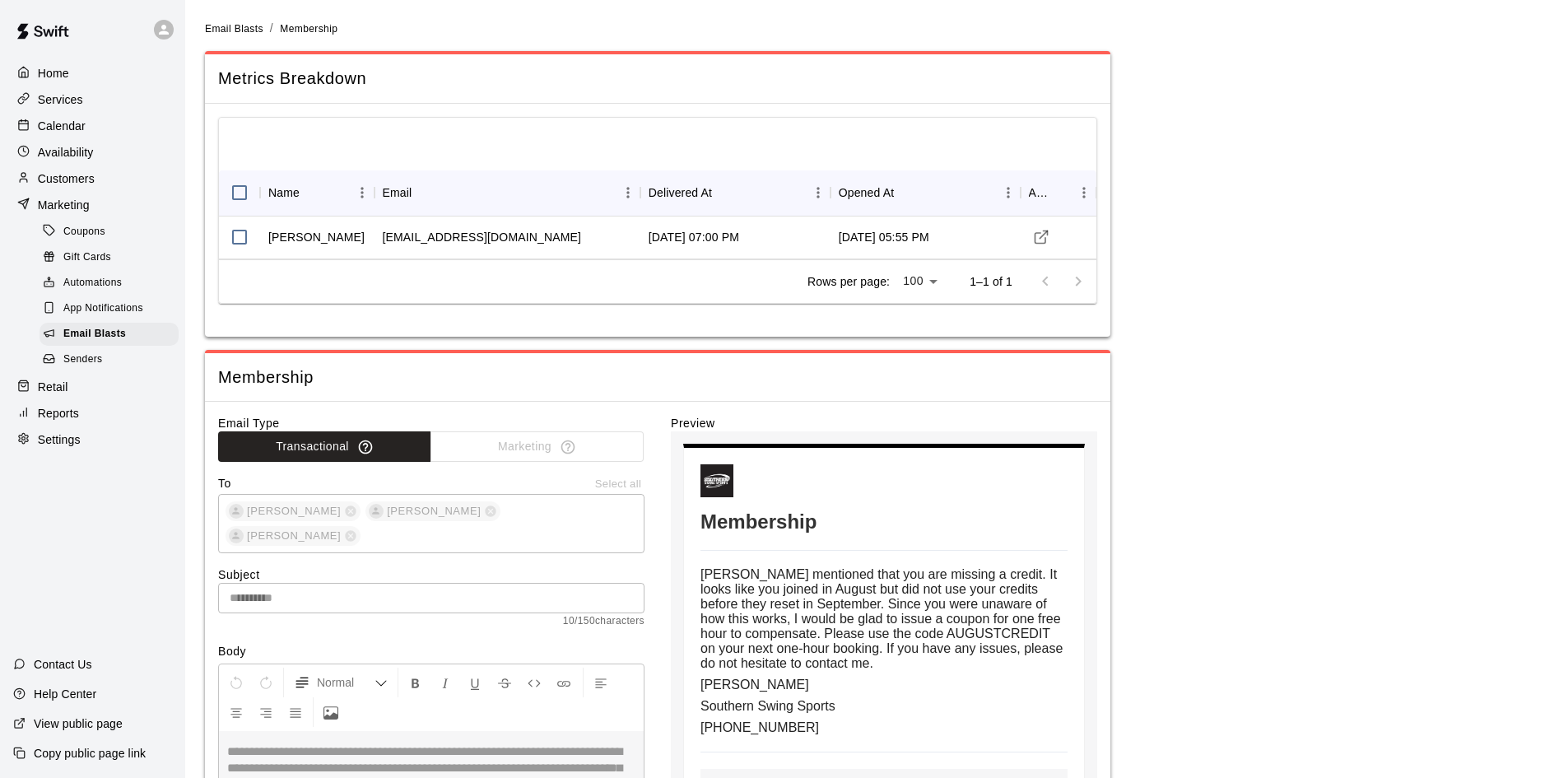
click at [233, 21] on link "Email Blasts" at bounding box center [234, 28] width 59 height 13
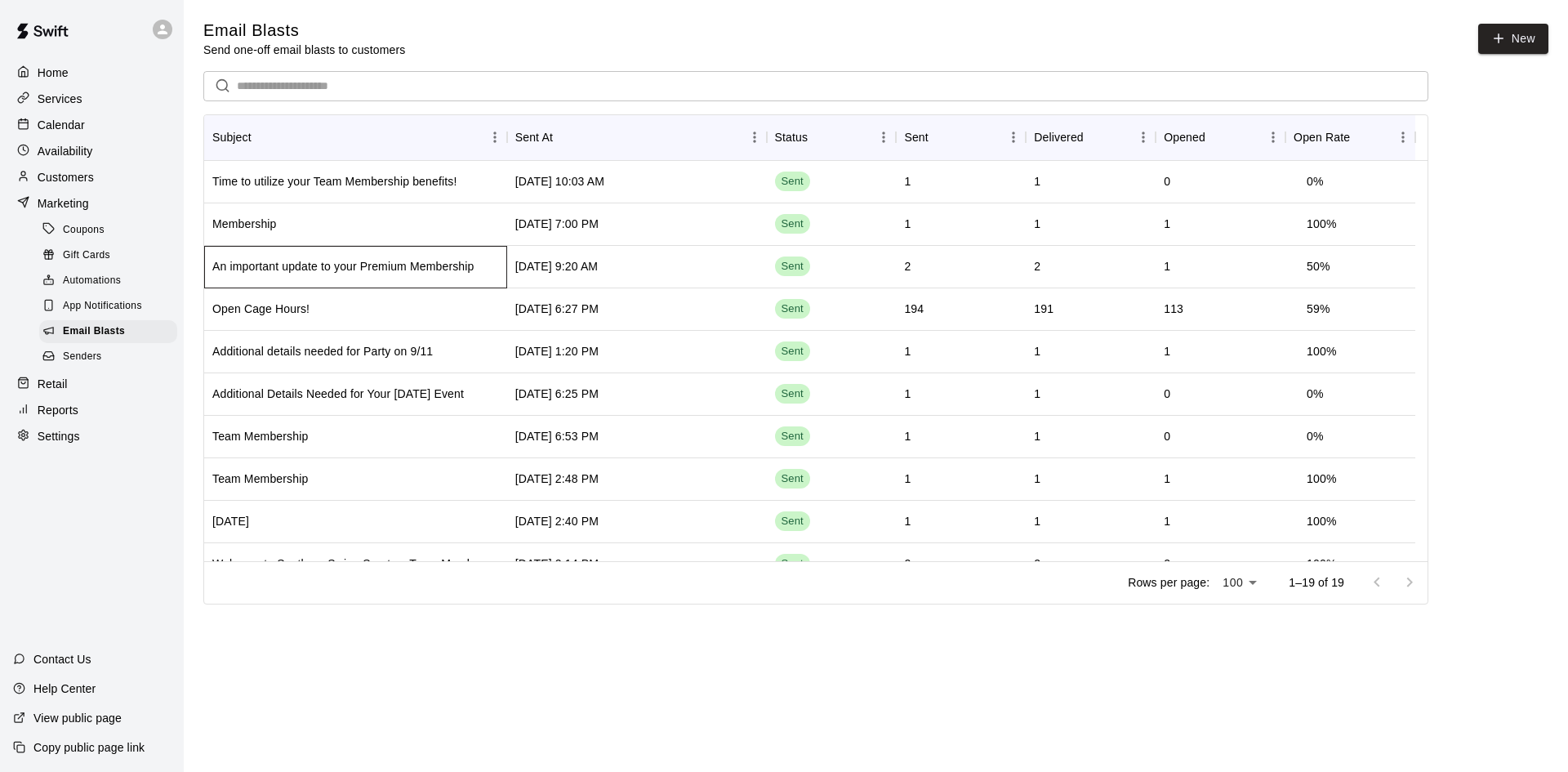
click at [403, 256] on div "An important update to your Premium Membership" at bounding box center [356, 267] width 303 height 43
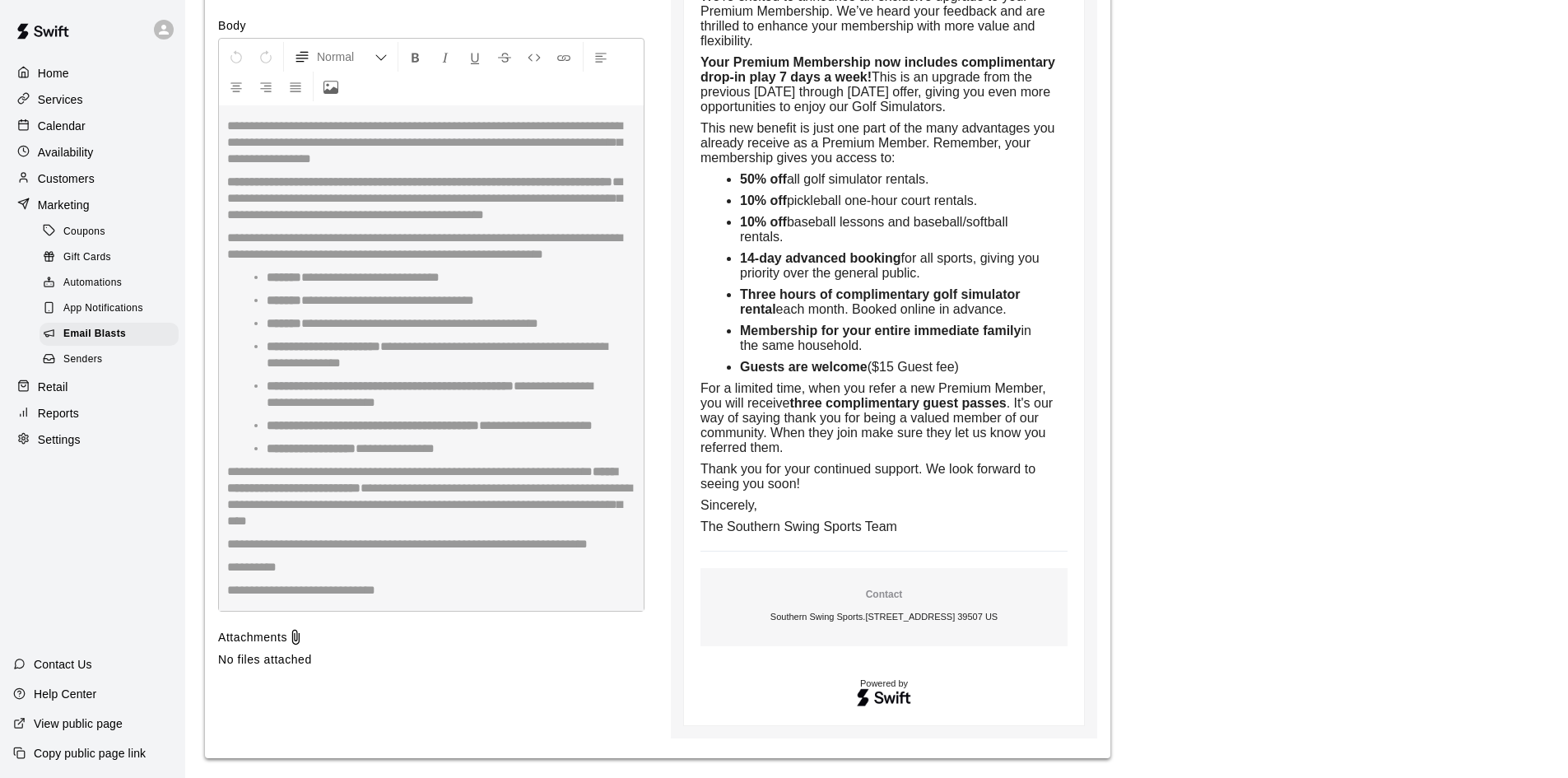
scroll to position [727, 0]
